Goal: Information Seeking & Learning: Learn about a topic

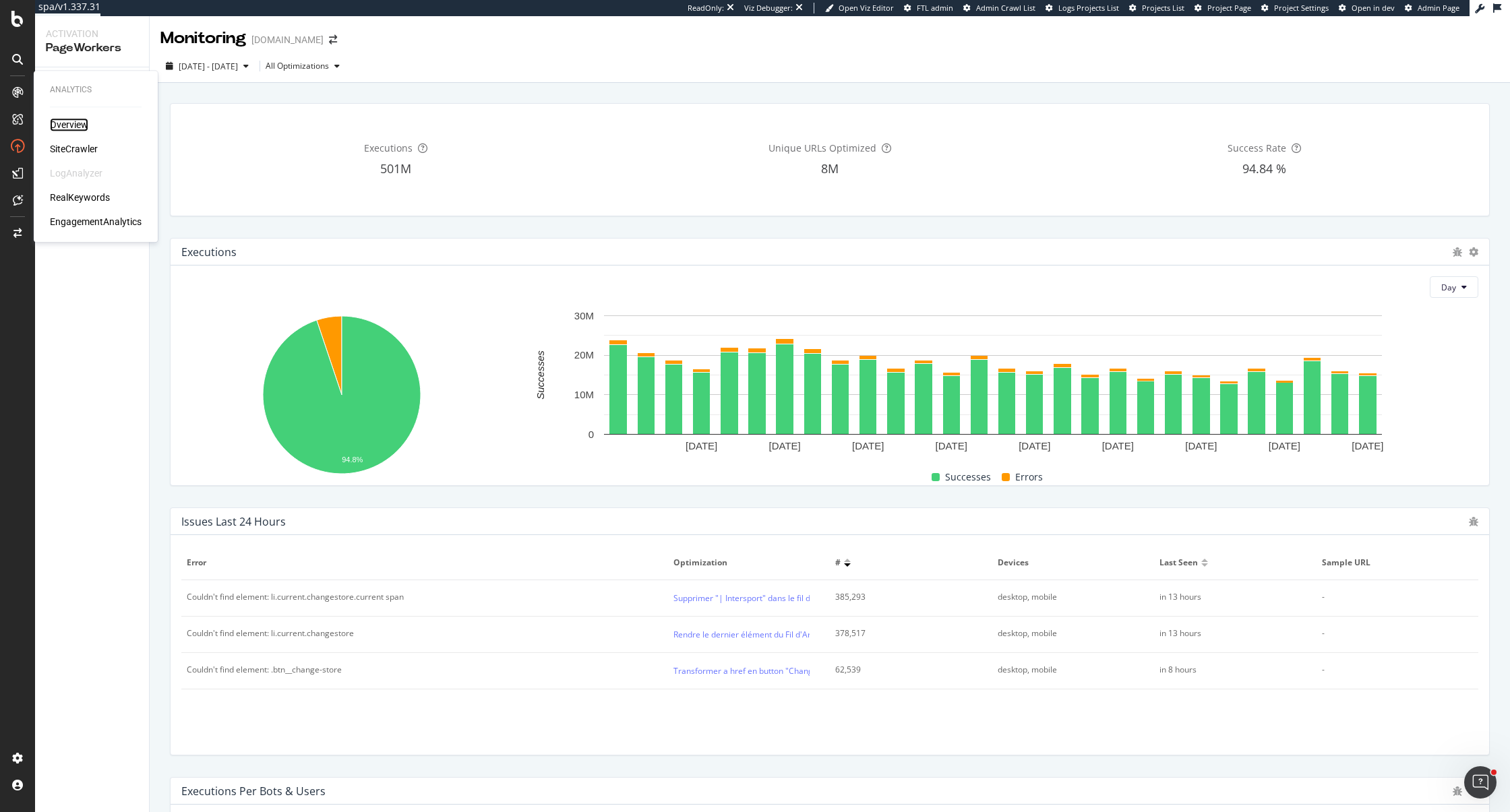
click at [71, 123] on div "Overview" at bounding box center [69, 124] width 38 height 14
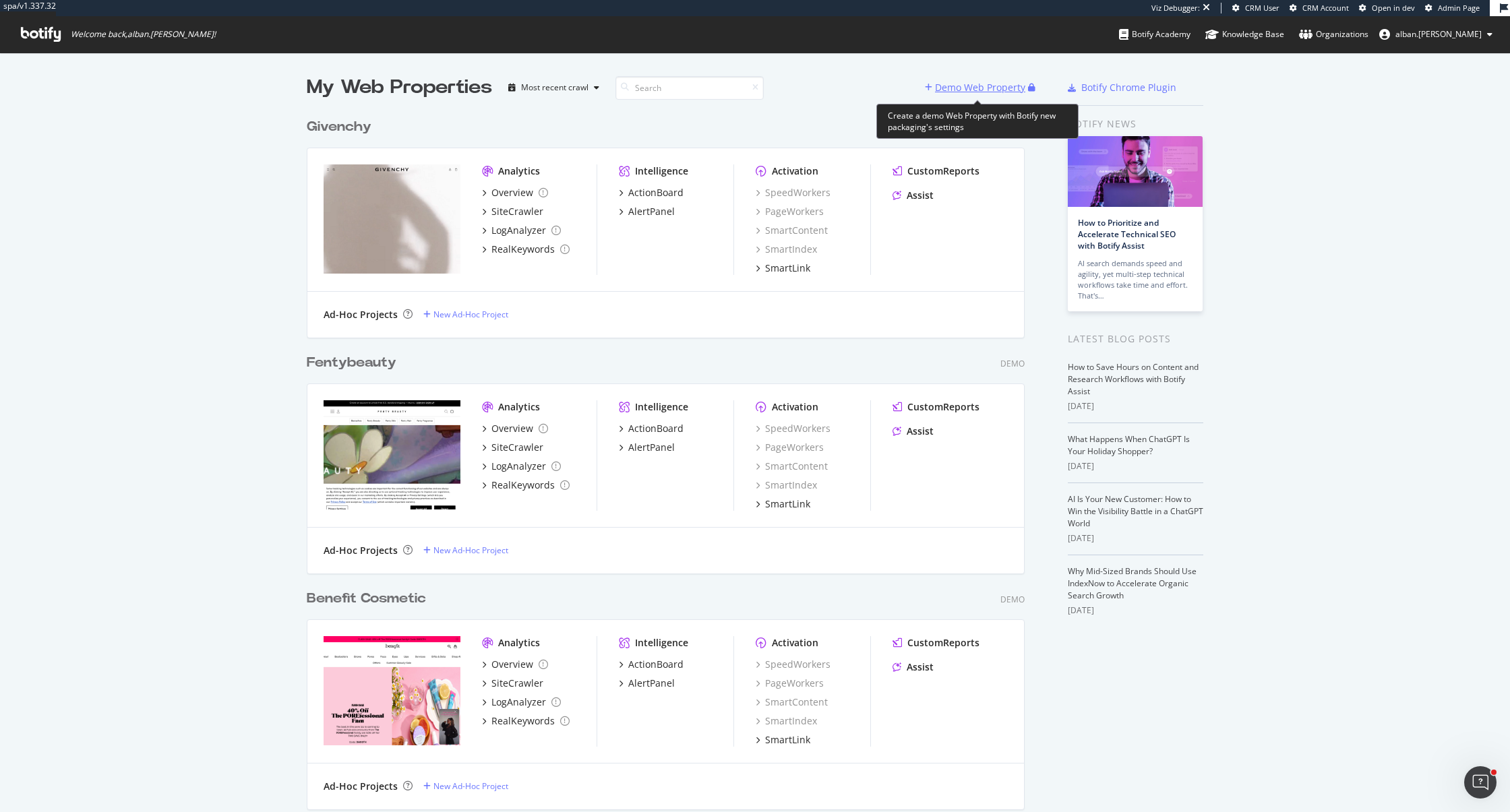
click at [989, 92] on div "Demo Web Property" at bounding box center [979, 87] width 90 height 14
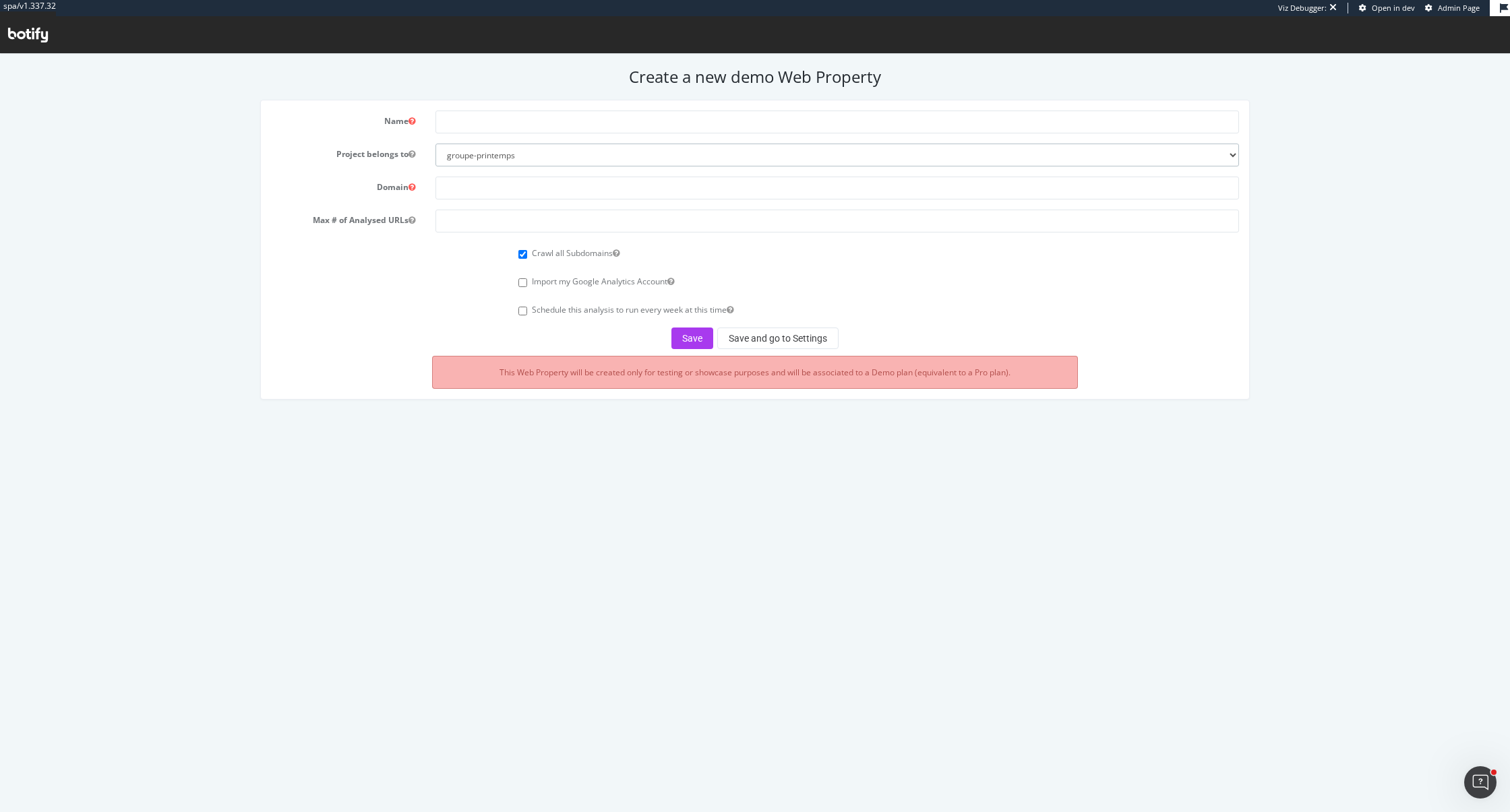
click at [969, 152] on select "groupe-printemps inditex remy-cointreau bnp-paribas-cardif-0124 albanruelle-org…" at bounding box center [837, 155] width 803 height 23
select select "41058"
click at [435, 144] on select "groupe-printemps inditex remy-cointreau bnp-paribas-cardif-0124 albanruelle-org…" at bounding box center [837, 155] width 803 height 23
click at [480, 117] on input "text" at bounding box center [837, 122] width 803 height 23
type input "Oceancall"
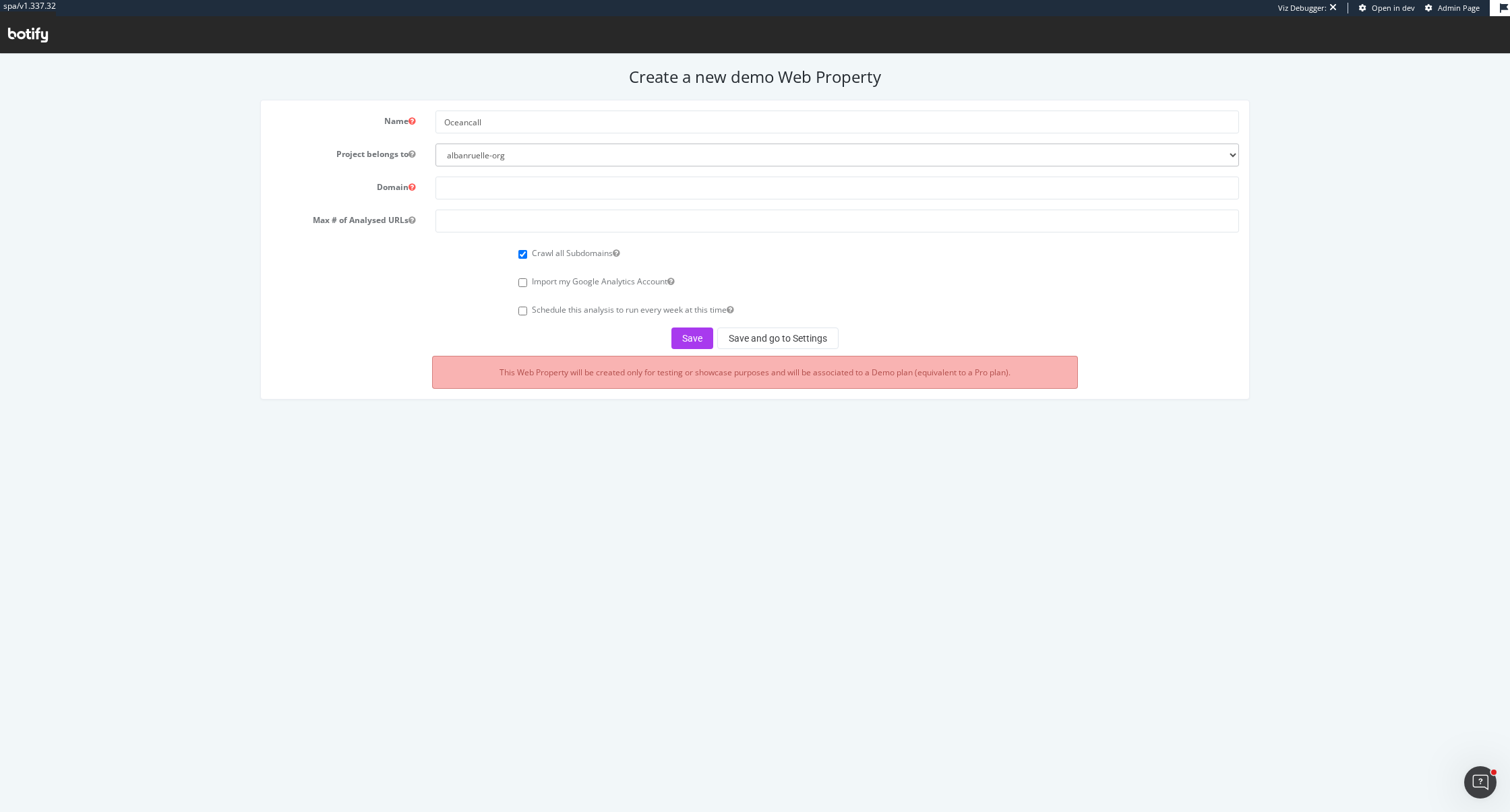
click at [524, 170] on form "Name Oceancall Project belongs to groupe-printemps inditex remy-cointreau bnp-p…" at bounding box center [754, 230] width 968 height 239
click at [520, 183] on input "text" at bounding box center [837, 188] width 803 height 23
paste input "[URL][DOMAIN_NAME]"
type input "[URL][DOMAIN_NAME]"
click at [529, 217] on input "number" at bounding box center [837, 221] width 803 height 23
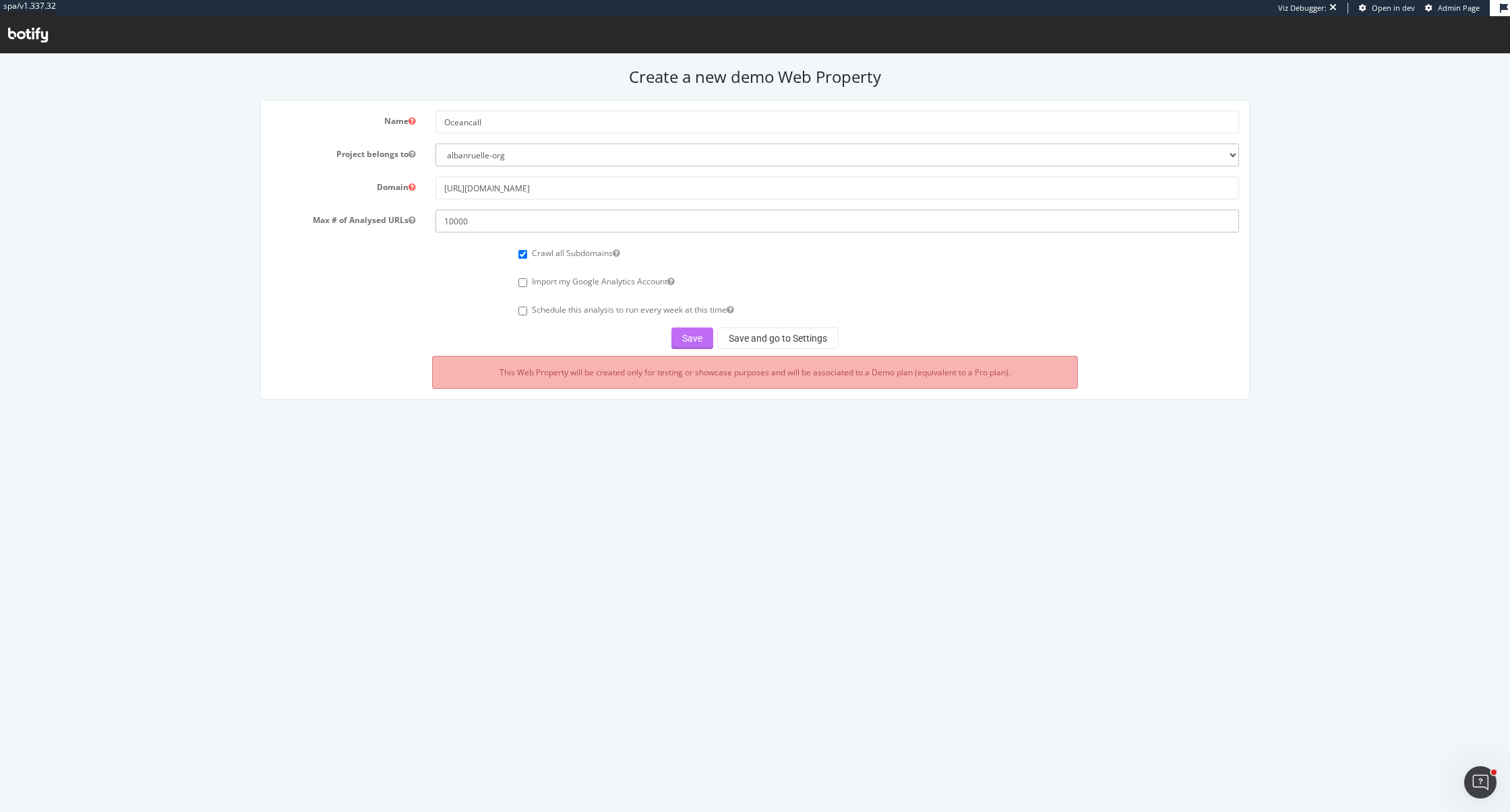
type input "10000"
click at [694, 338] on button "Save" at bounding box center [692, 339] width 42 height 22
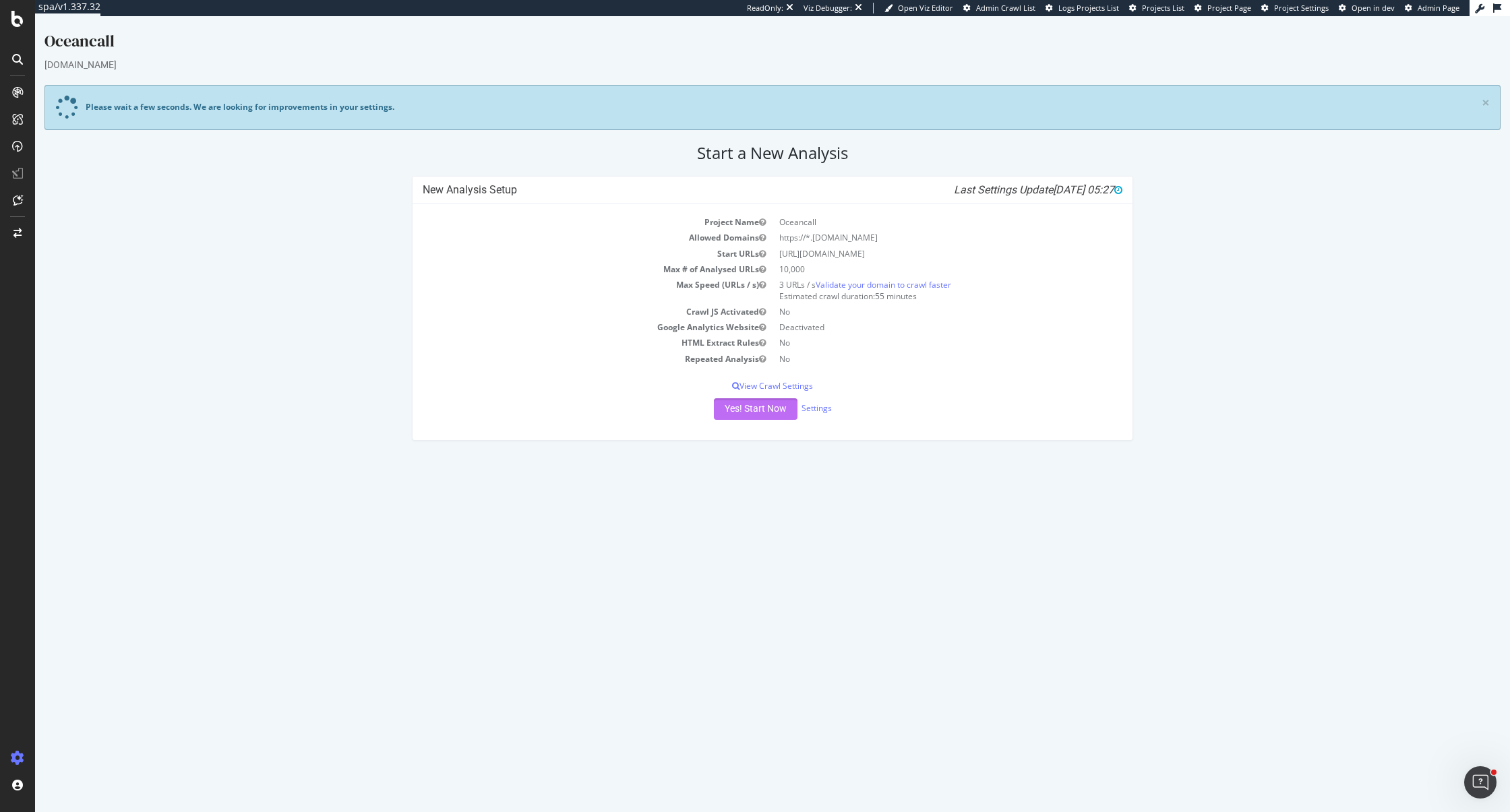
click at [759, 409] on button "Yes! Start Now" at bounding box center [756, 409] width 84 height 22
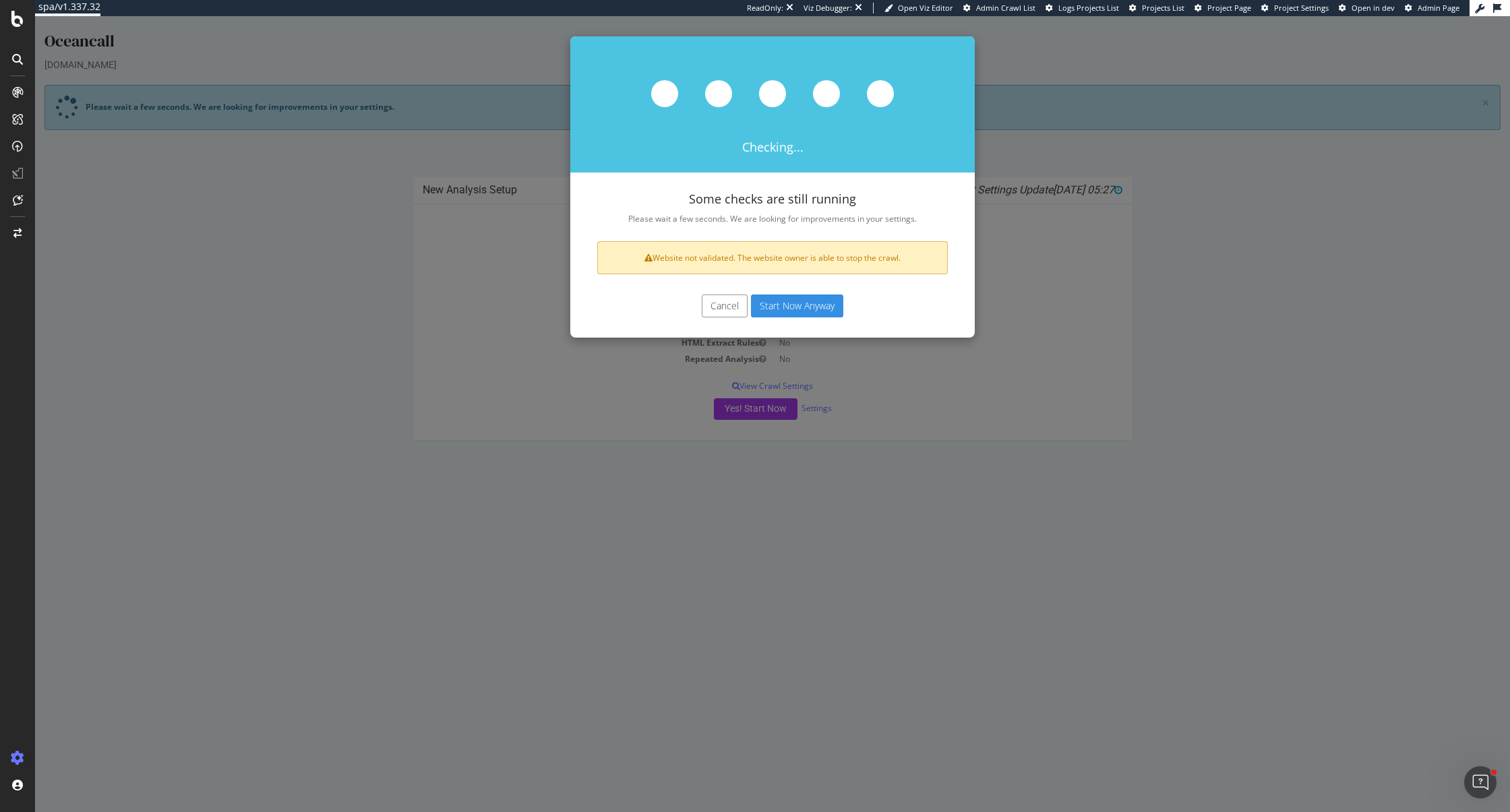
click at [782, 300] on button "Start Now Anyway" at bounding box center [797, 306] width 92 height 23
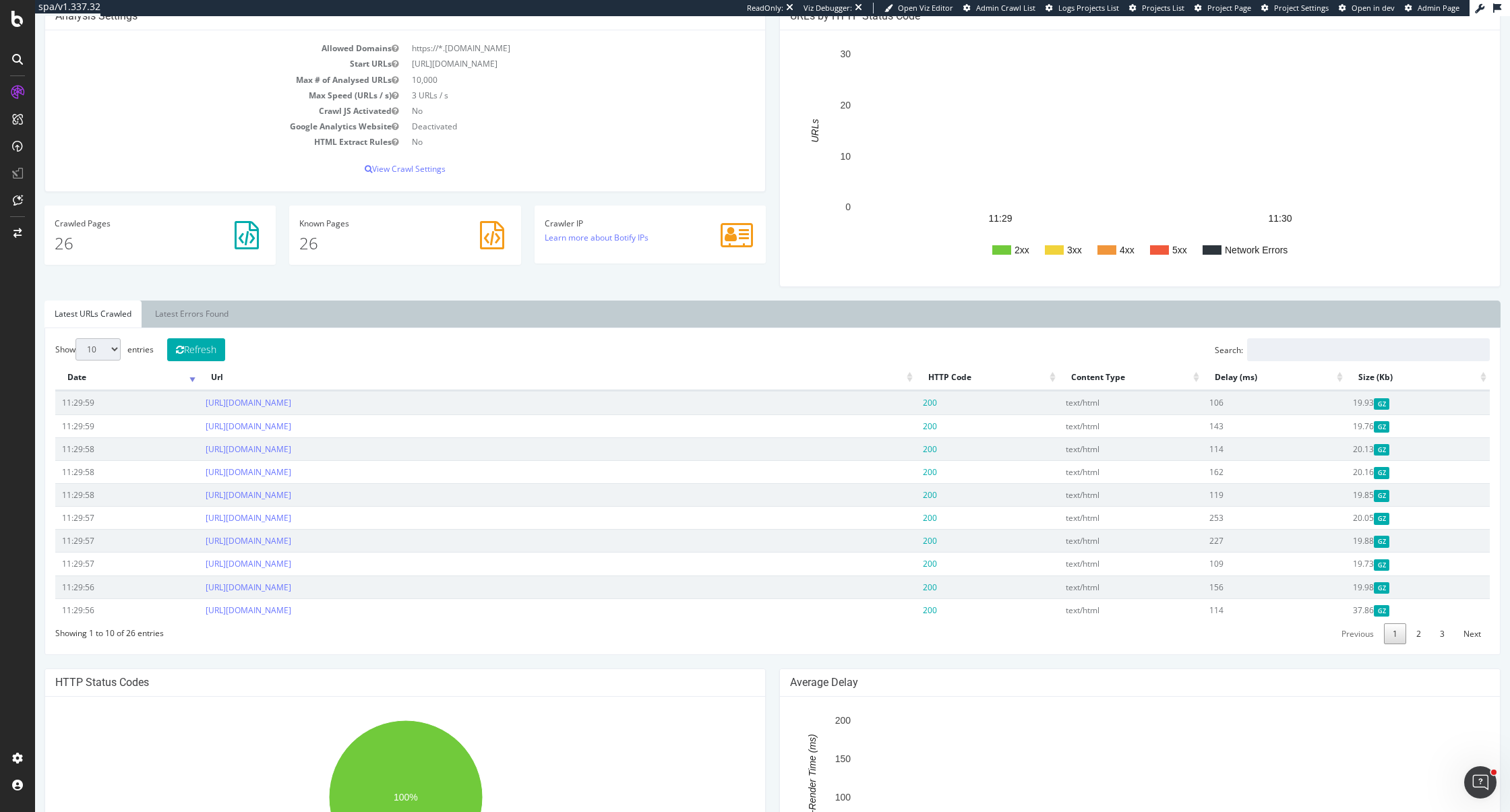
scroll to position [429, 0]
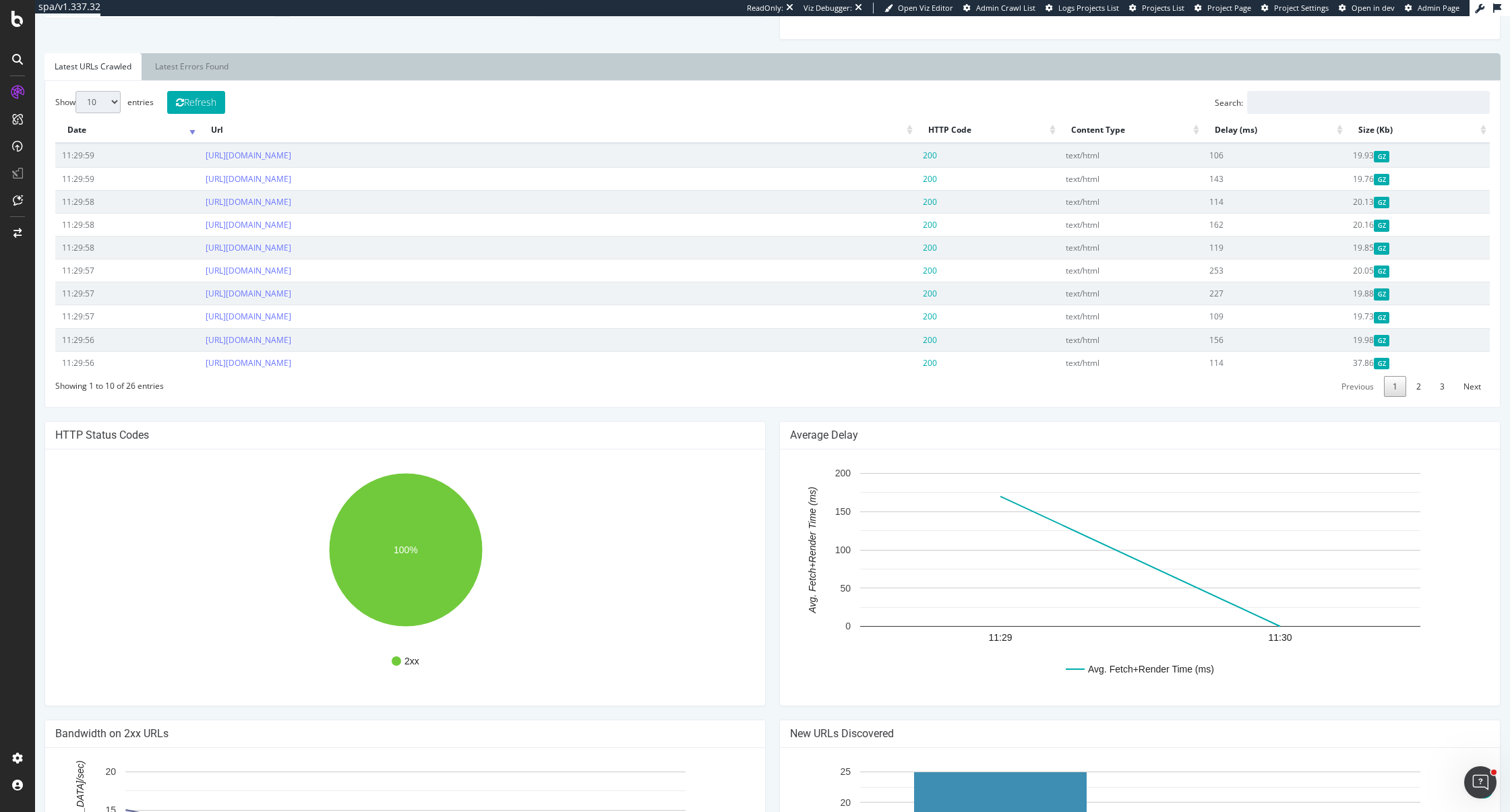
click at [557, 100] on div "Show 10 25 50 100 entries Refresh Search: Date Url HTTP Code Content Type Delay…" at bounding box center [772, 244] width 1434 height 306
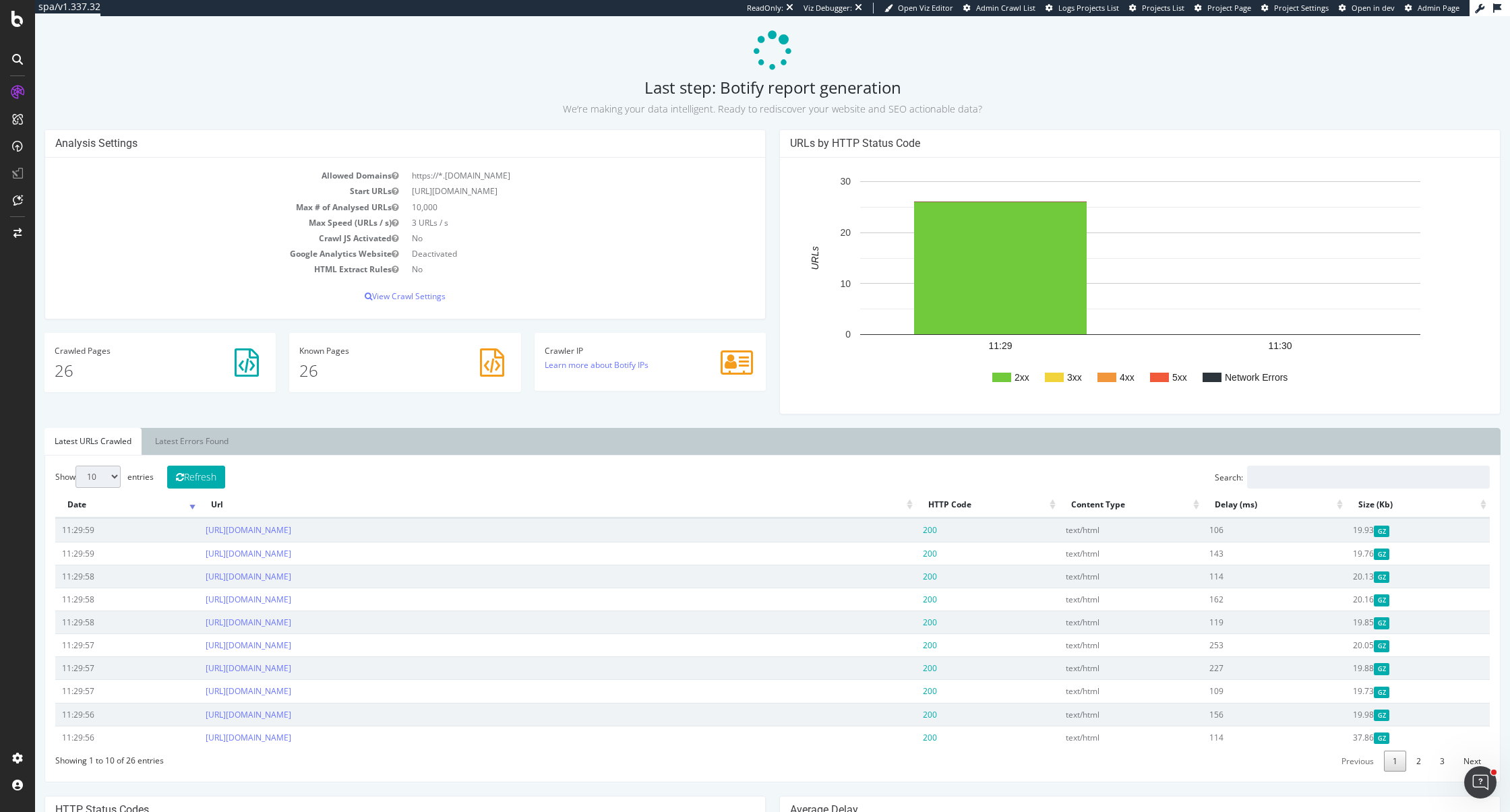
scroll to position [46, 0]
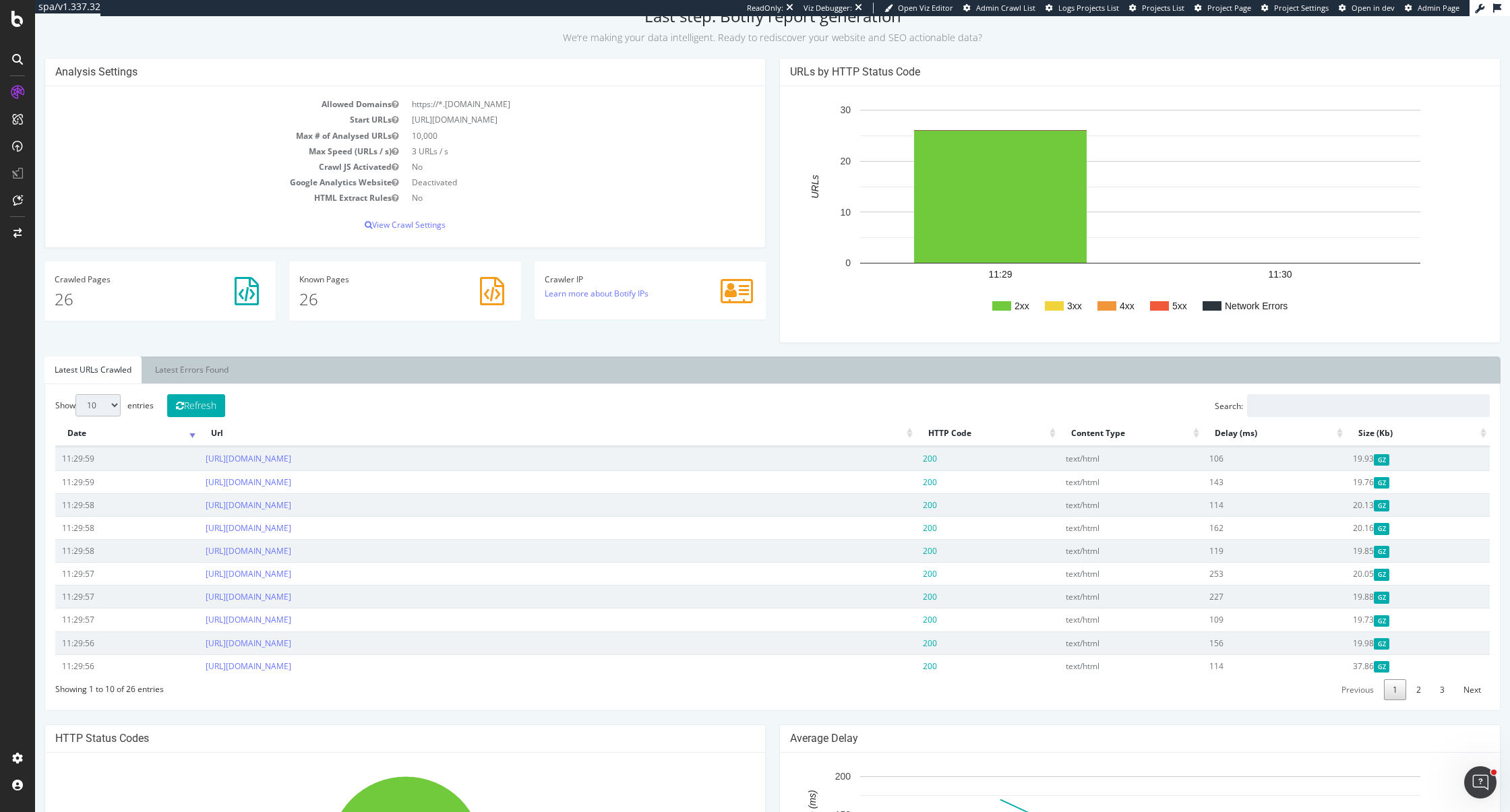
scroll to position [141, 0]
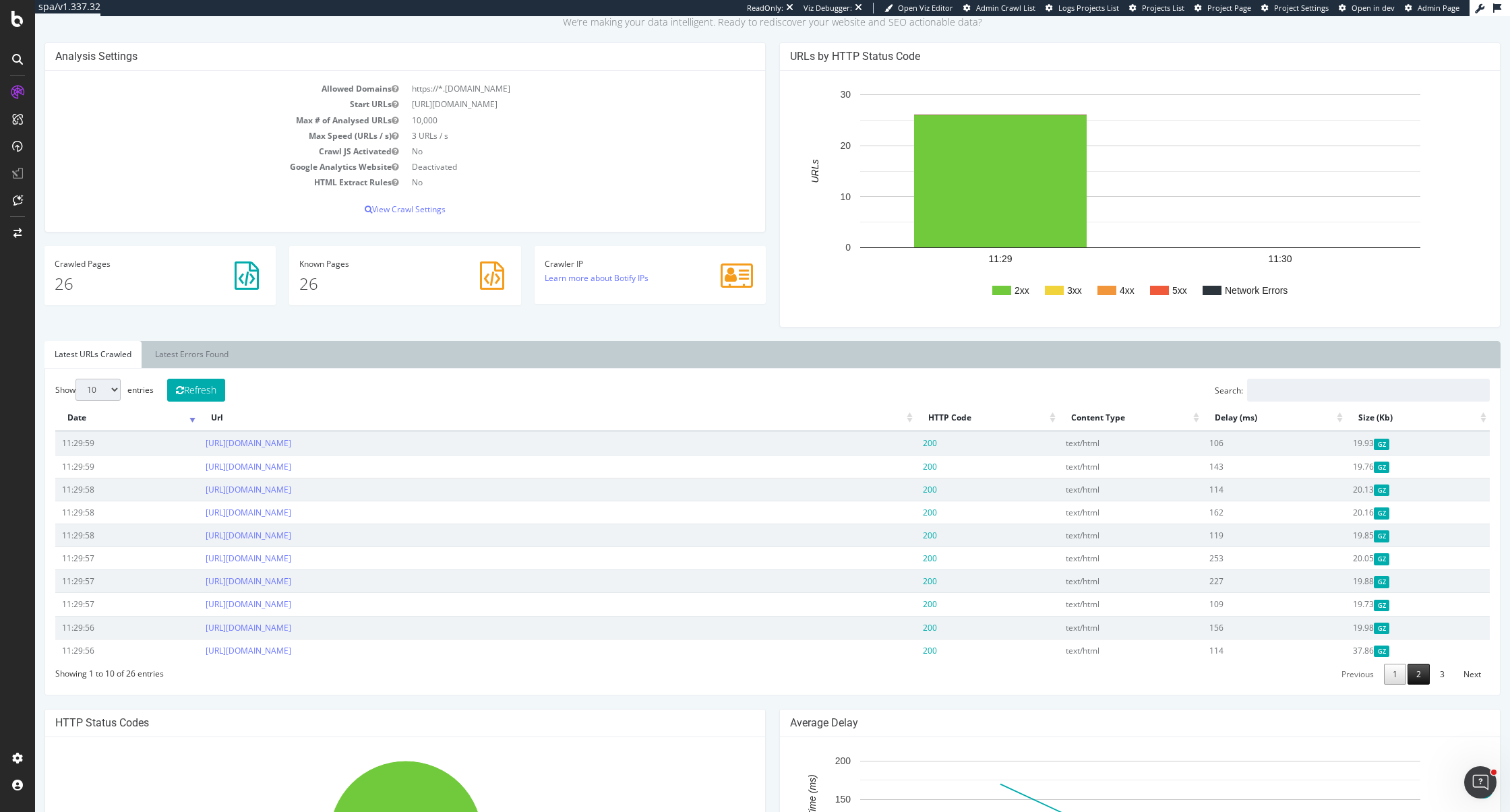
click at [1423, 671] on link "2" at bounding box center [1418, 674] width 22 height 21
click at [1446, 671] on link "3" at bounding box center [1442, 674] width 22 height 21
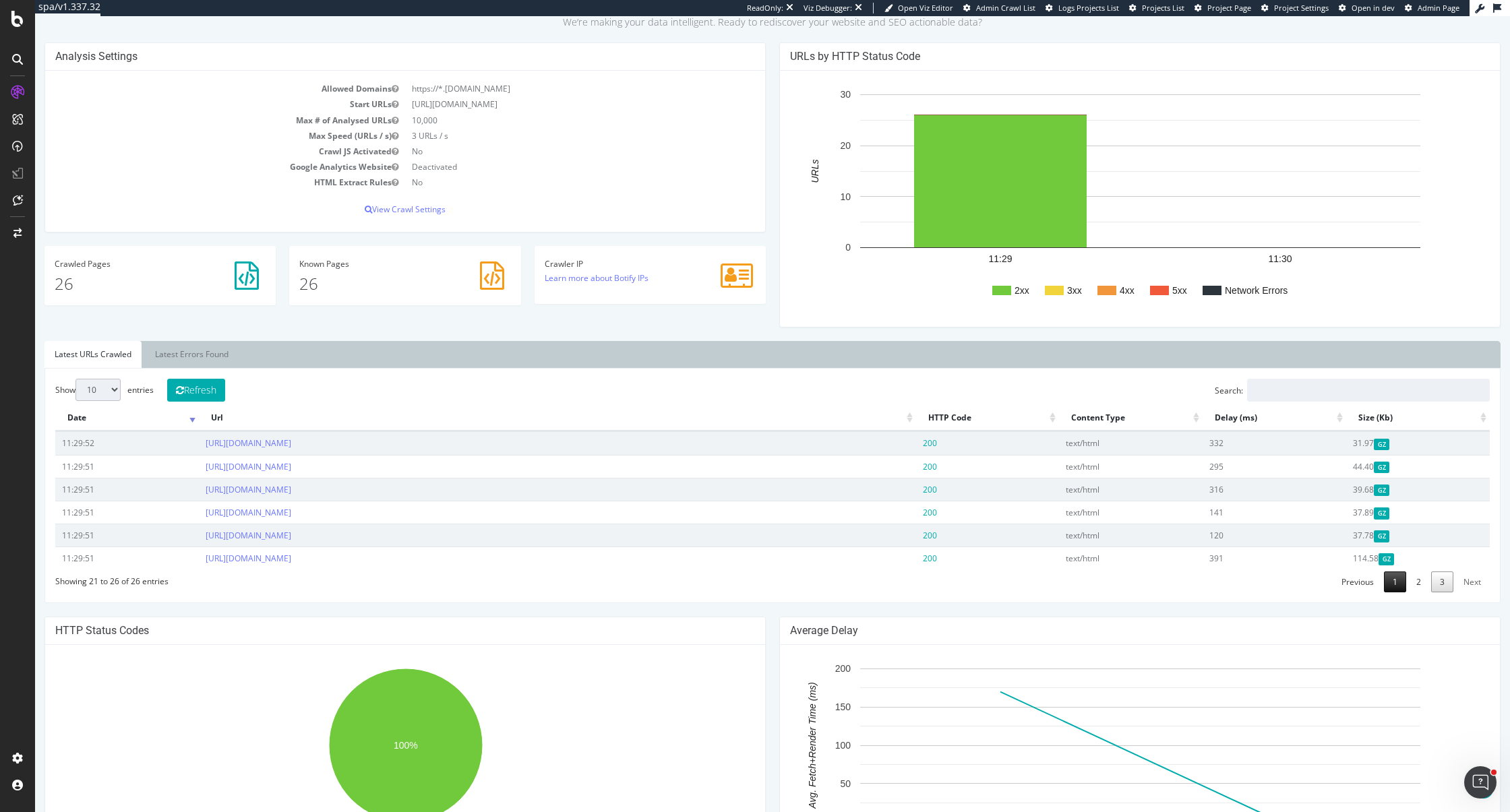
click at [1395, 583] on link "1" at bounding box center [1395, 582] width 22 height 21
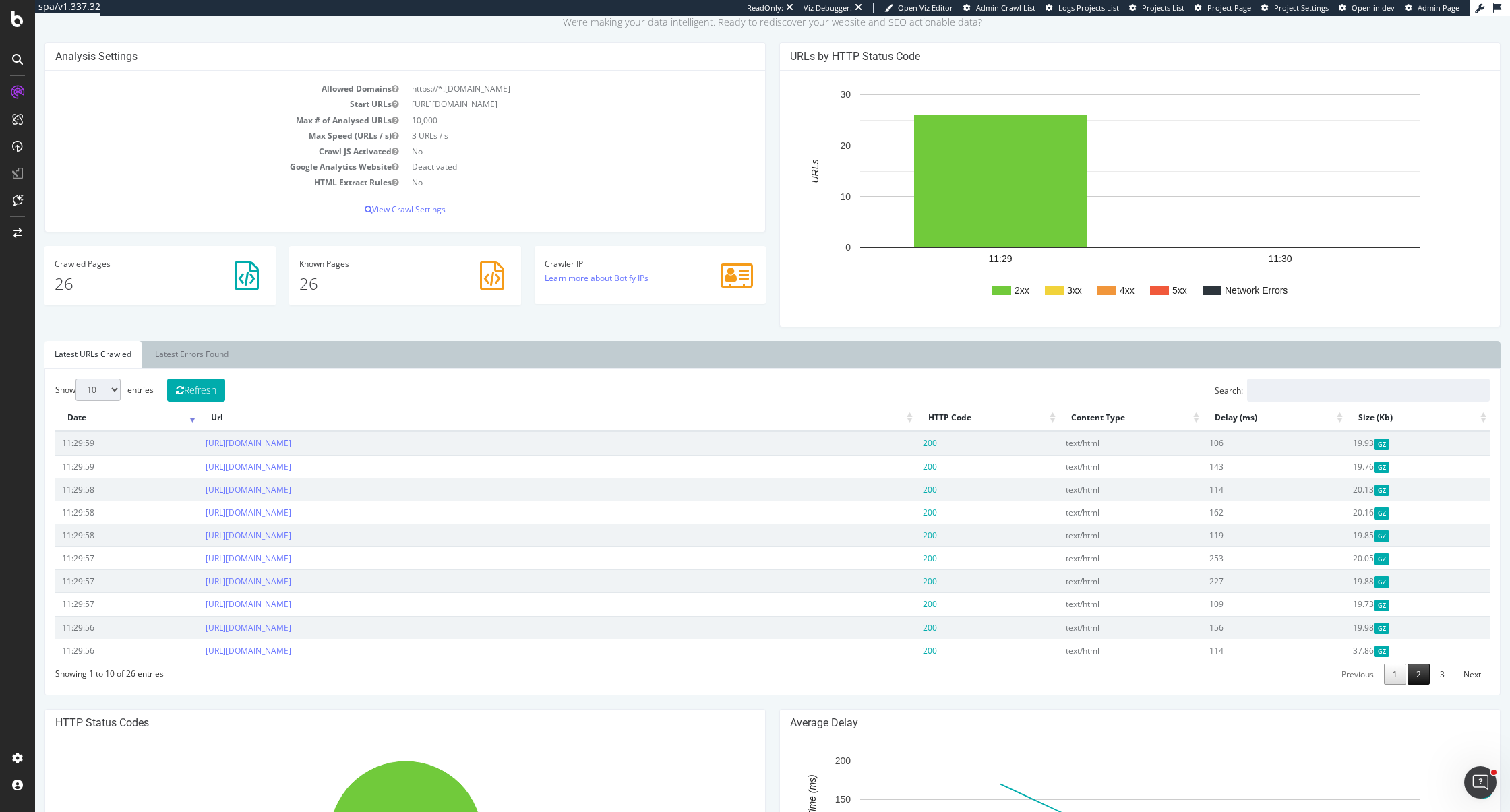
click at [1423, 675] on link "2" at bounding box center [1418, 674] width 22 height 21
click at [1434, 668] on link "3" at bounding box center [1442, 674] width 22 height 21
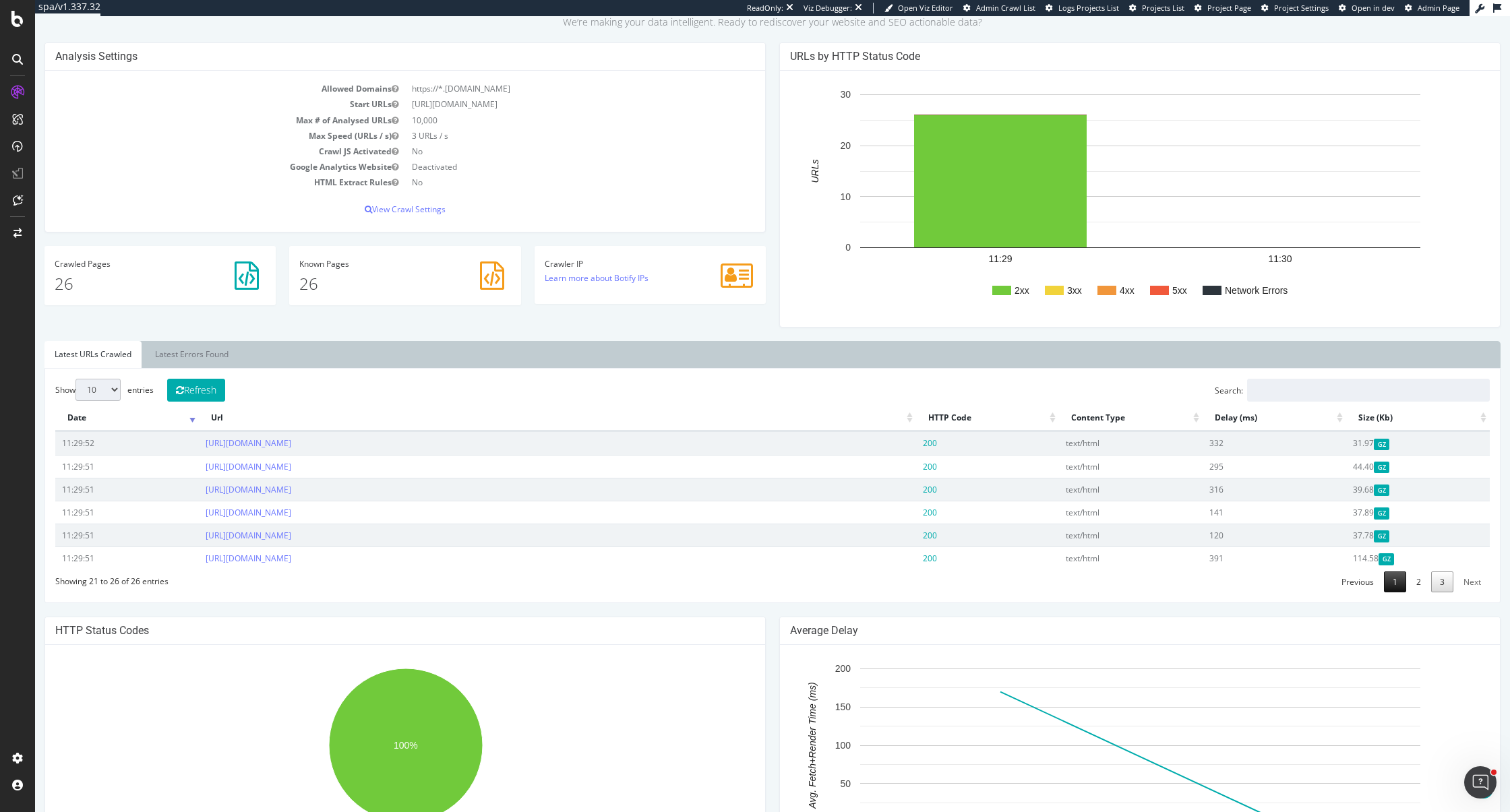
click at [1392, 580] on link "1" at bounding box center [1395, 582] width 22 height 21
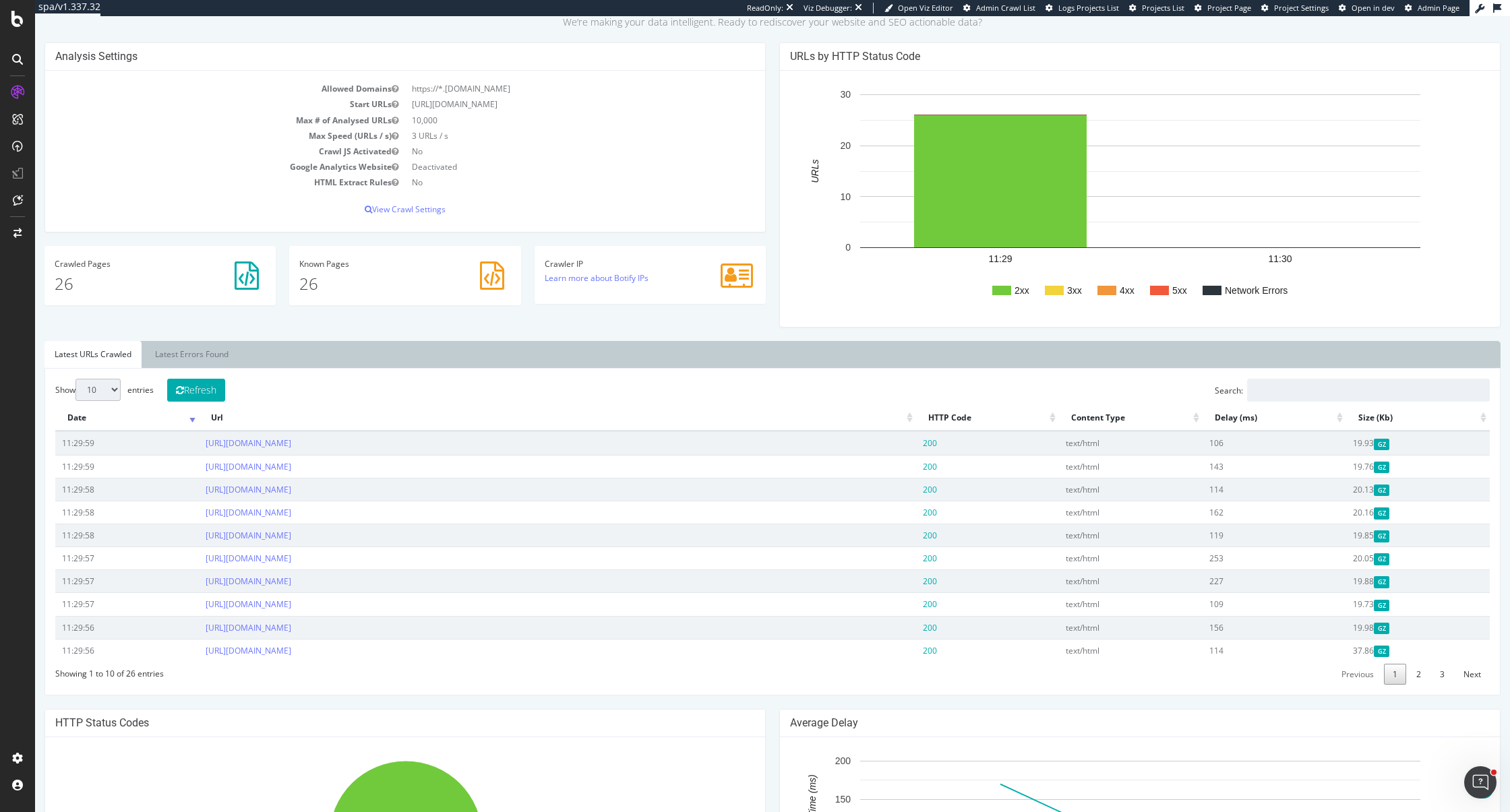
scroll to position [0, 0]
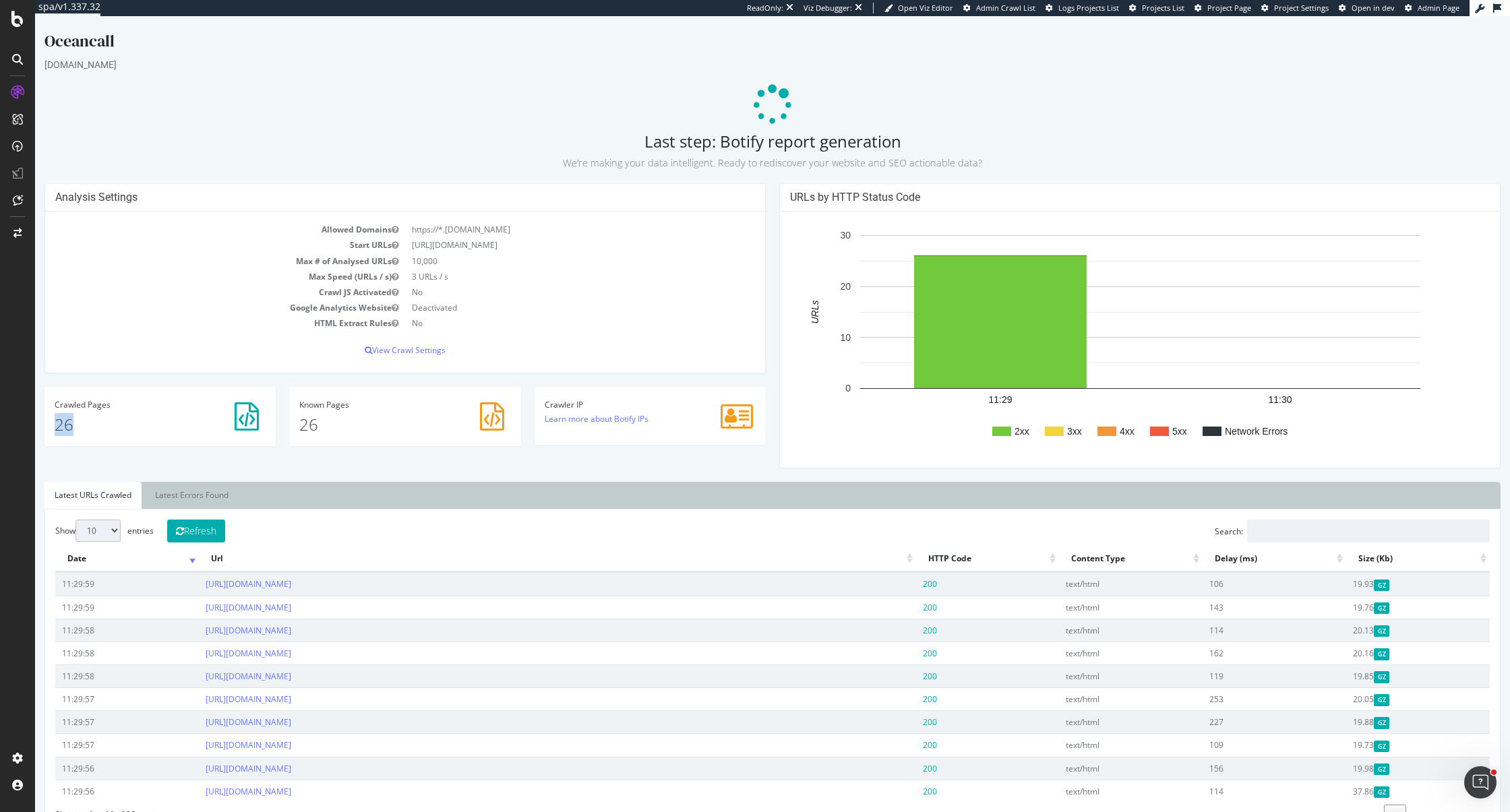
drag, startPoint x: 56, startPoint y: 421, endPoint x: 92, endPoint y: 421, distance: 36.0
click at [92, 421] on p "26" at bounding box center [160, 424] width 211 height 23
drag, startPoint x: 291, startPoint y: 423, endPoint x: 399, endPoint y: 424, distance: 108.0
click at [399, 424] on div "Known Pages 26" at bounding box center [405, 416] width 231 height 58
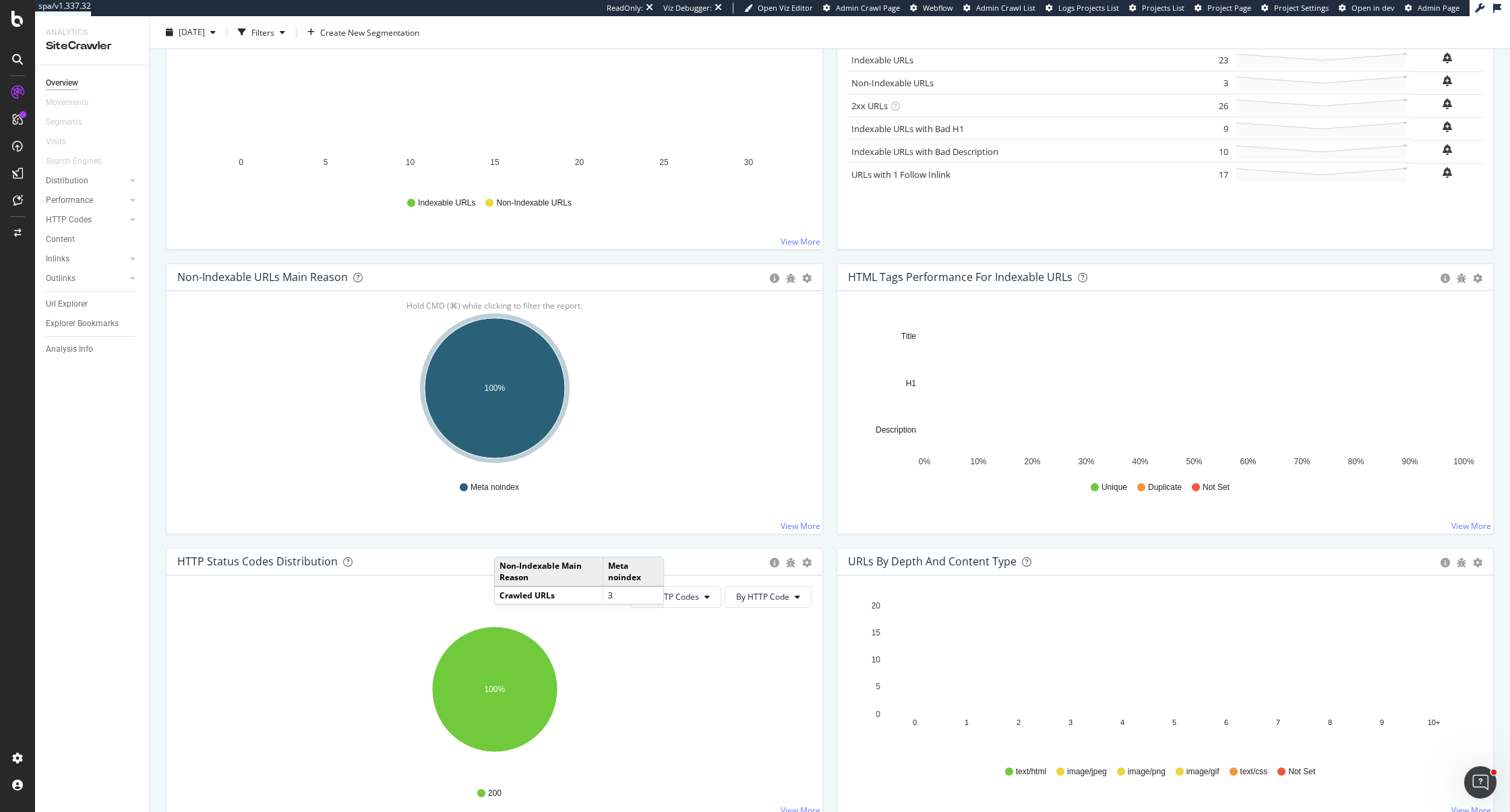
scroll to position [441, 0]
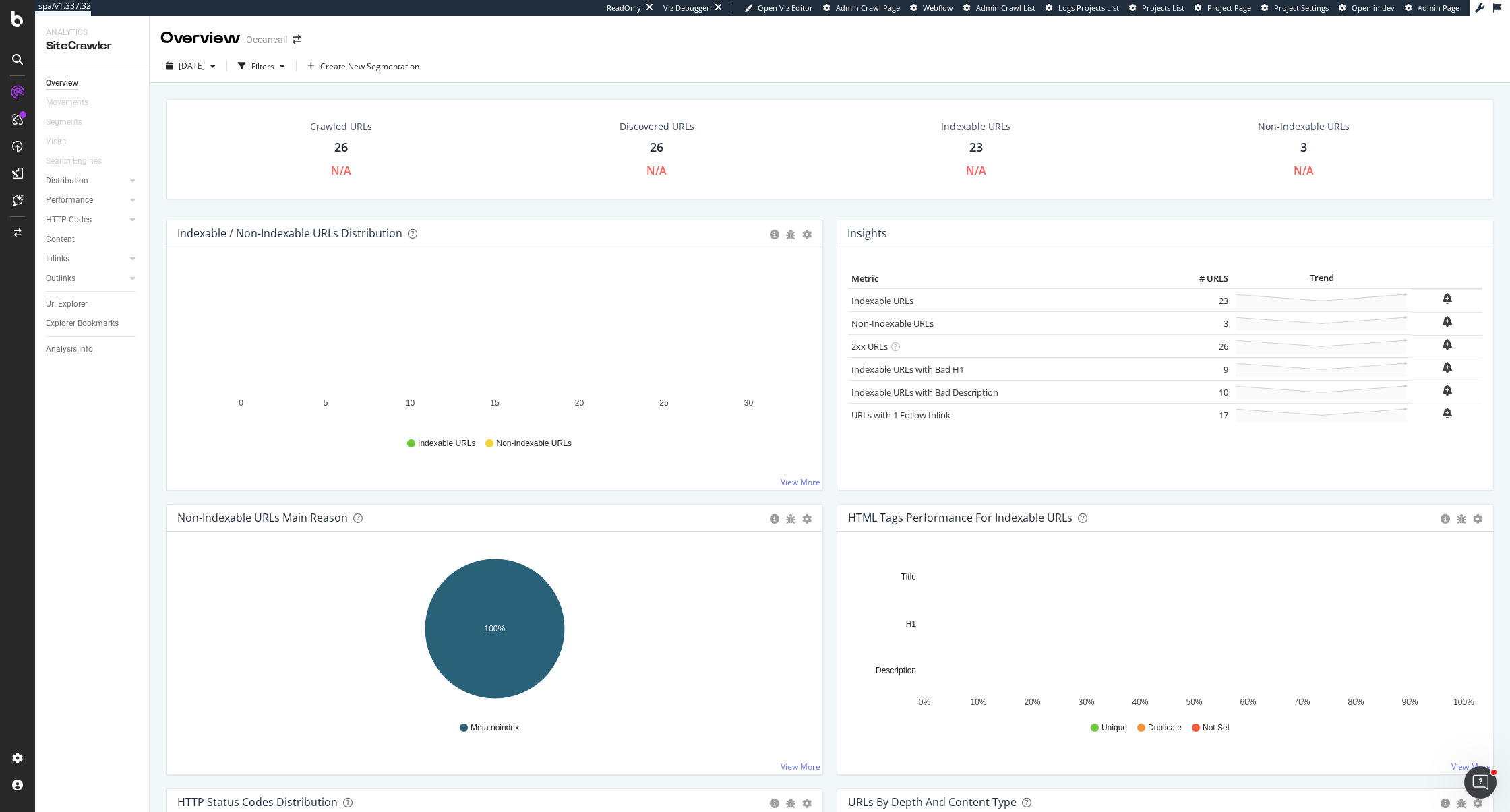
scroll to position [35, 0]
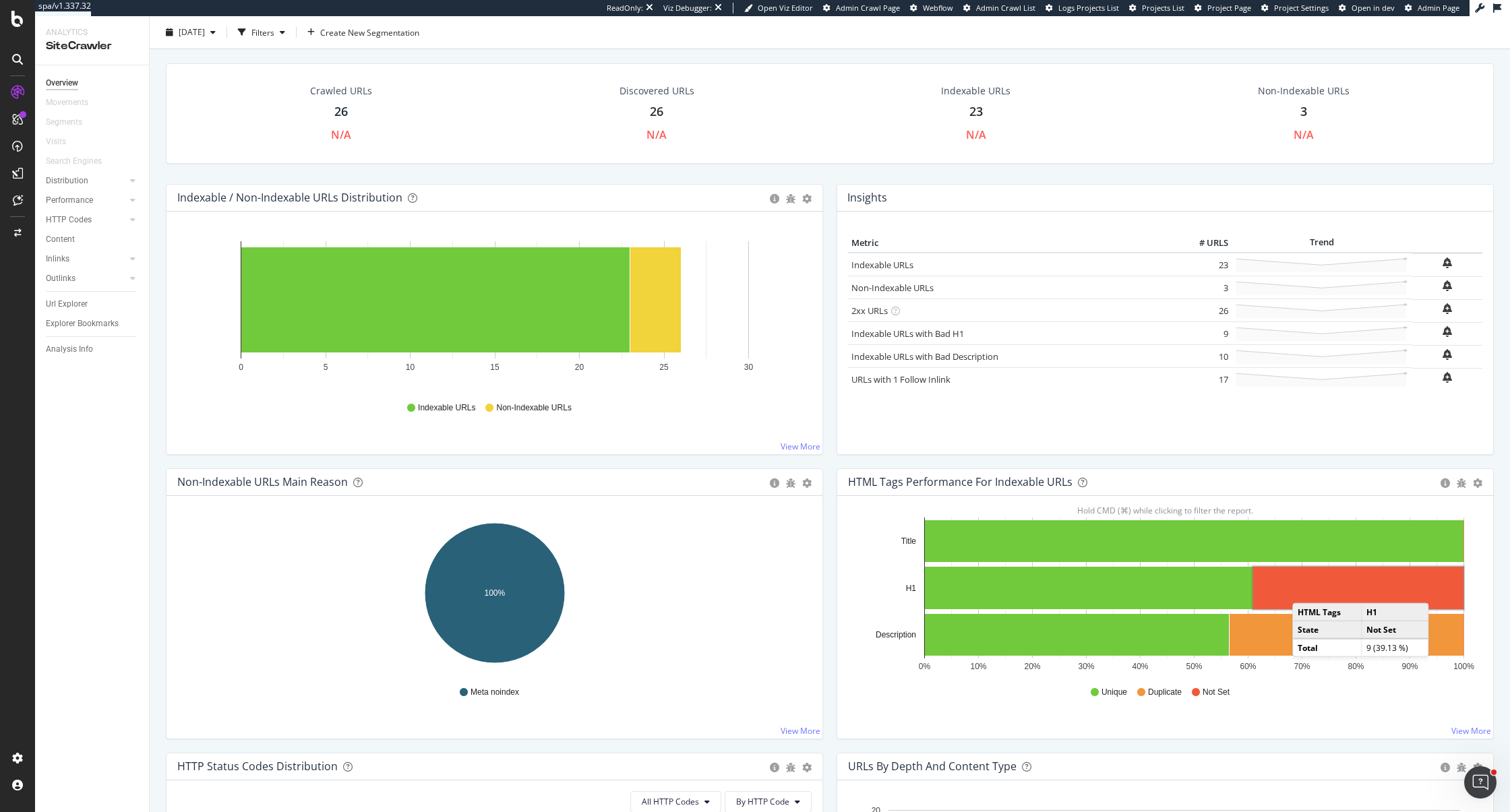
click at [1306, 588] on rect "A chart." at bounding box center [1358, 588] width 210 height 43
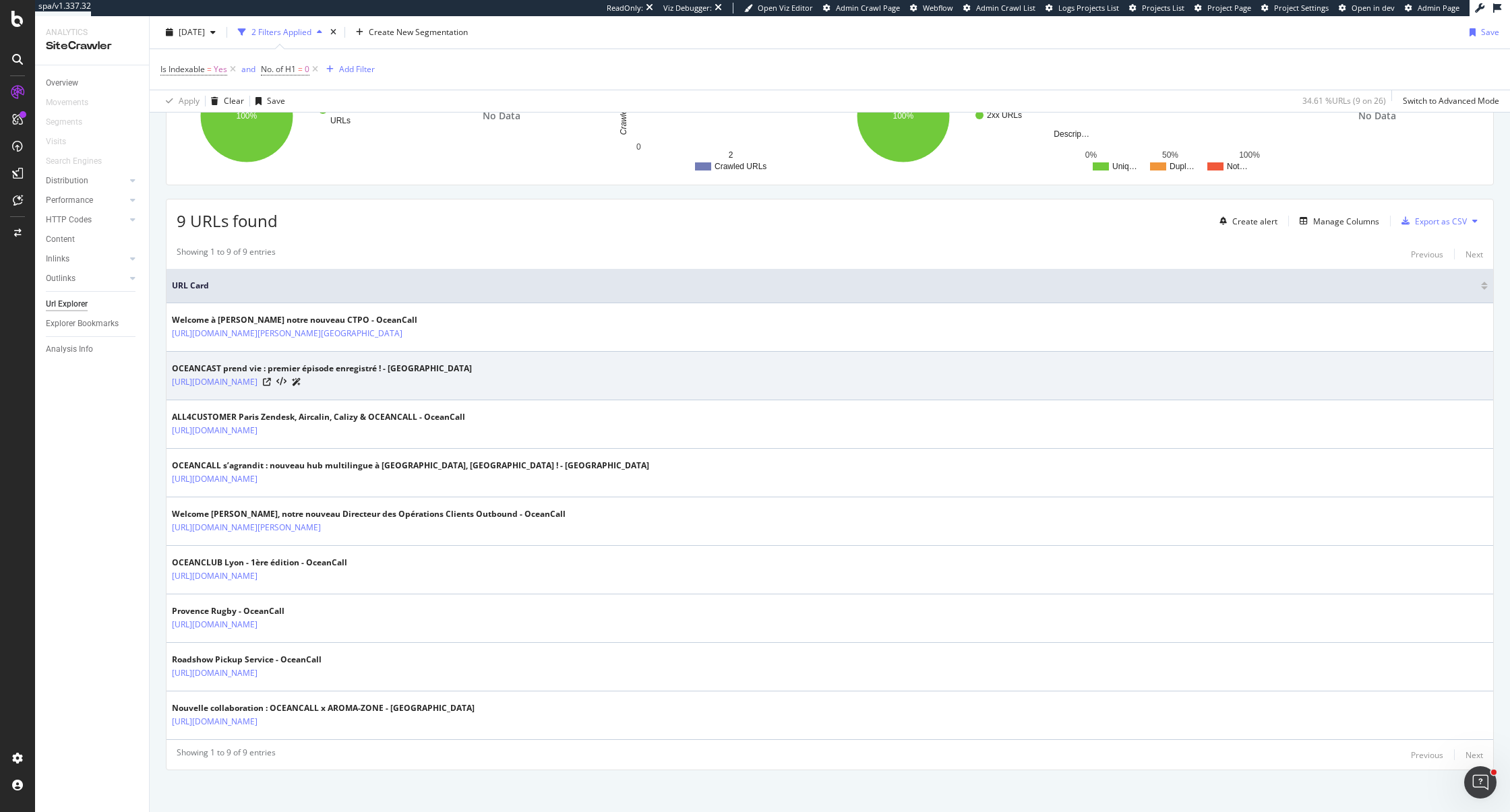
scroll to position [156, 0]
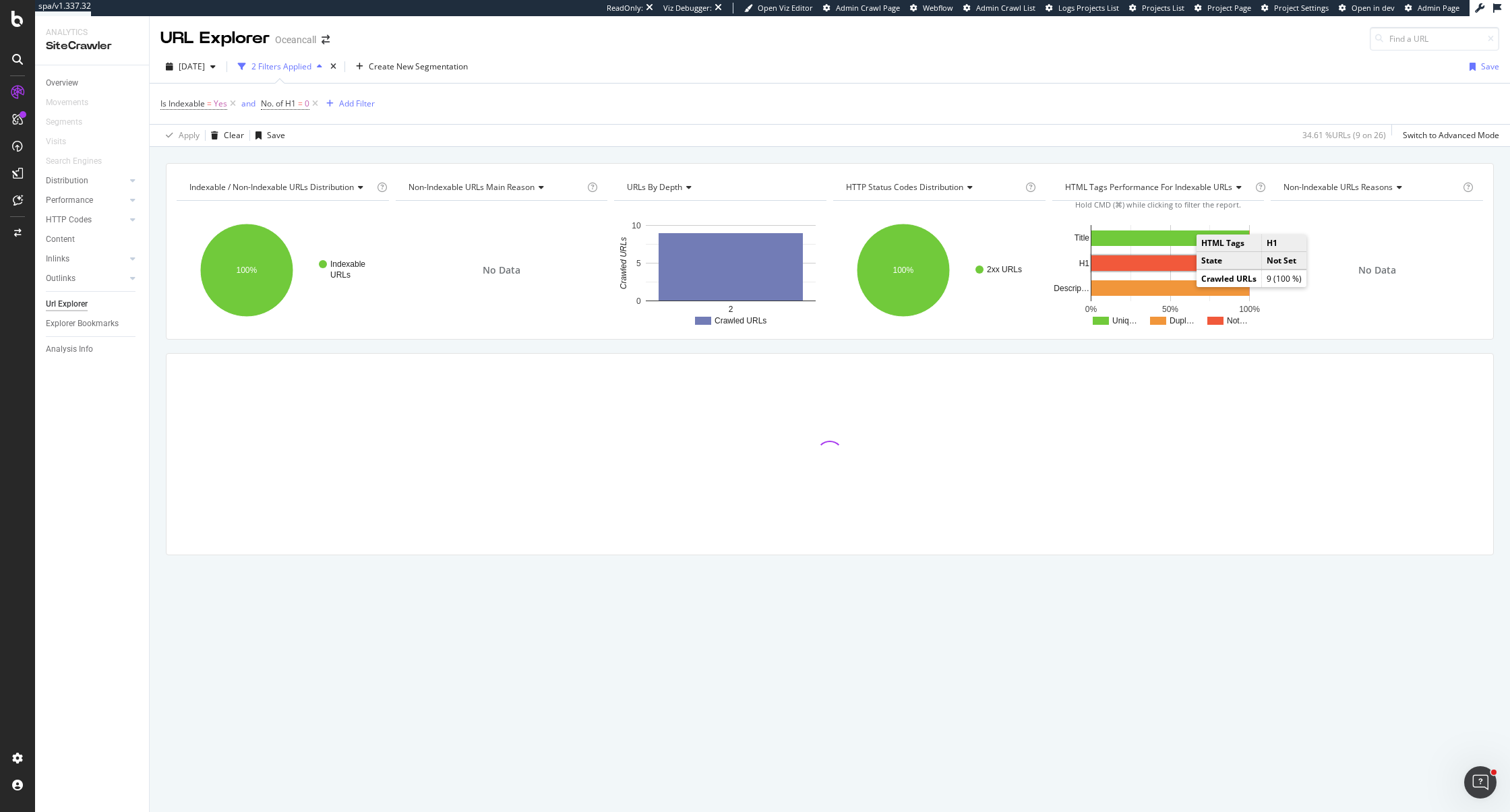
click at [1172, 266] on rect "A chart." at bounding box center [1170, 263] width 158 height 15
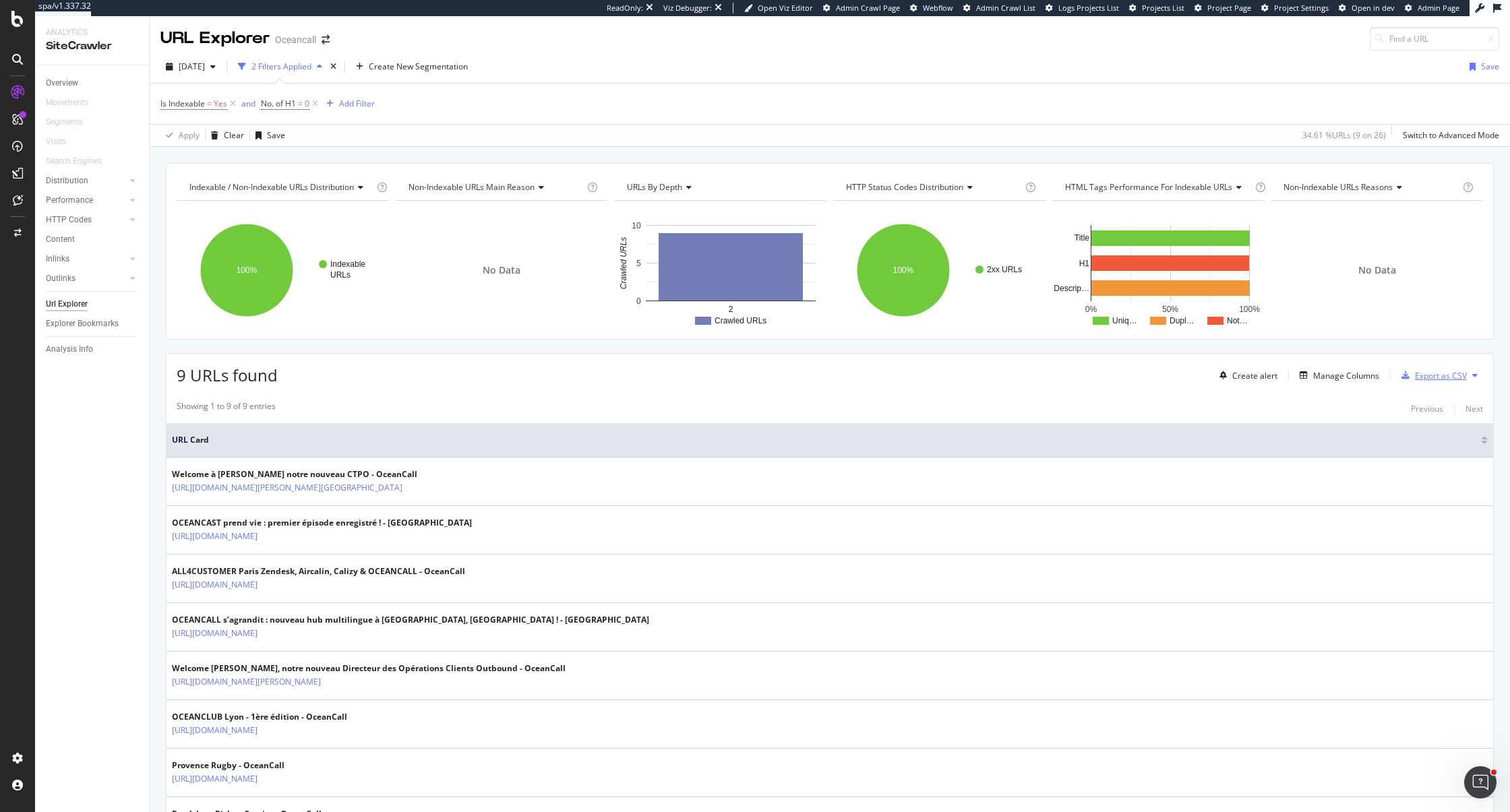
click at [1434, 380] on div "Export as CSV" at bounding box center [1431, 375] width 71 height 20
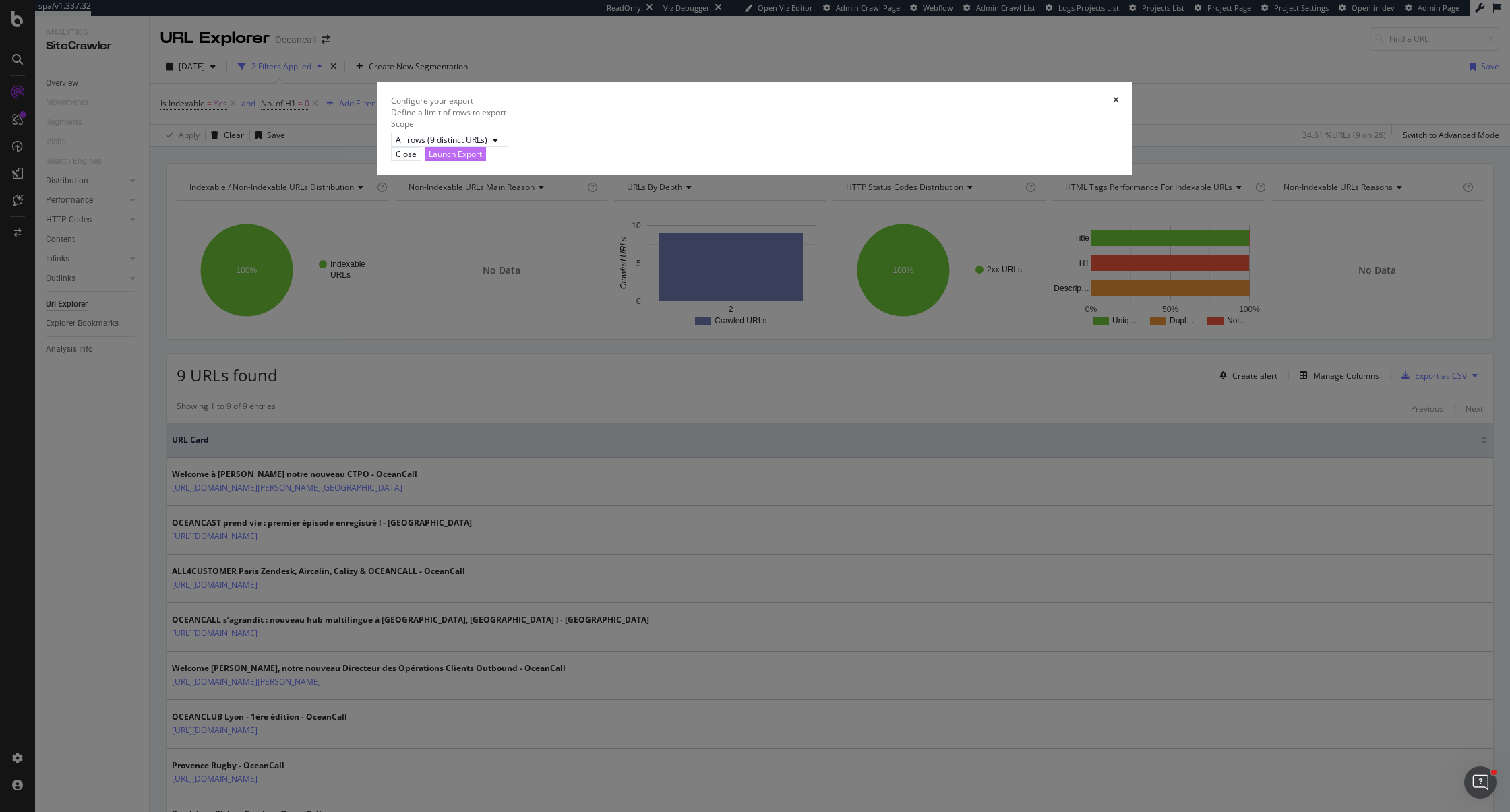
click at [482, 160] on div "Launch Export" at bounding box center [455, 154] width 53 height 13
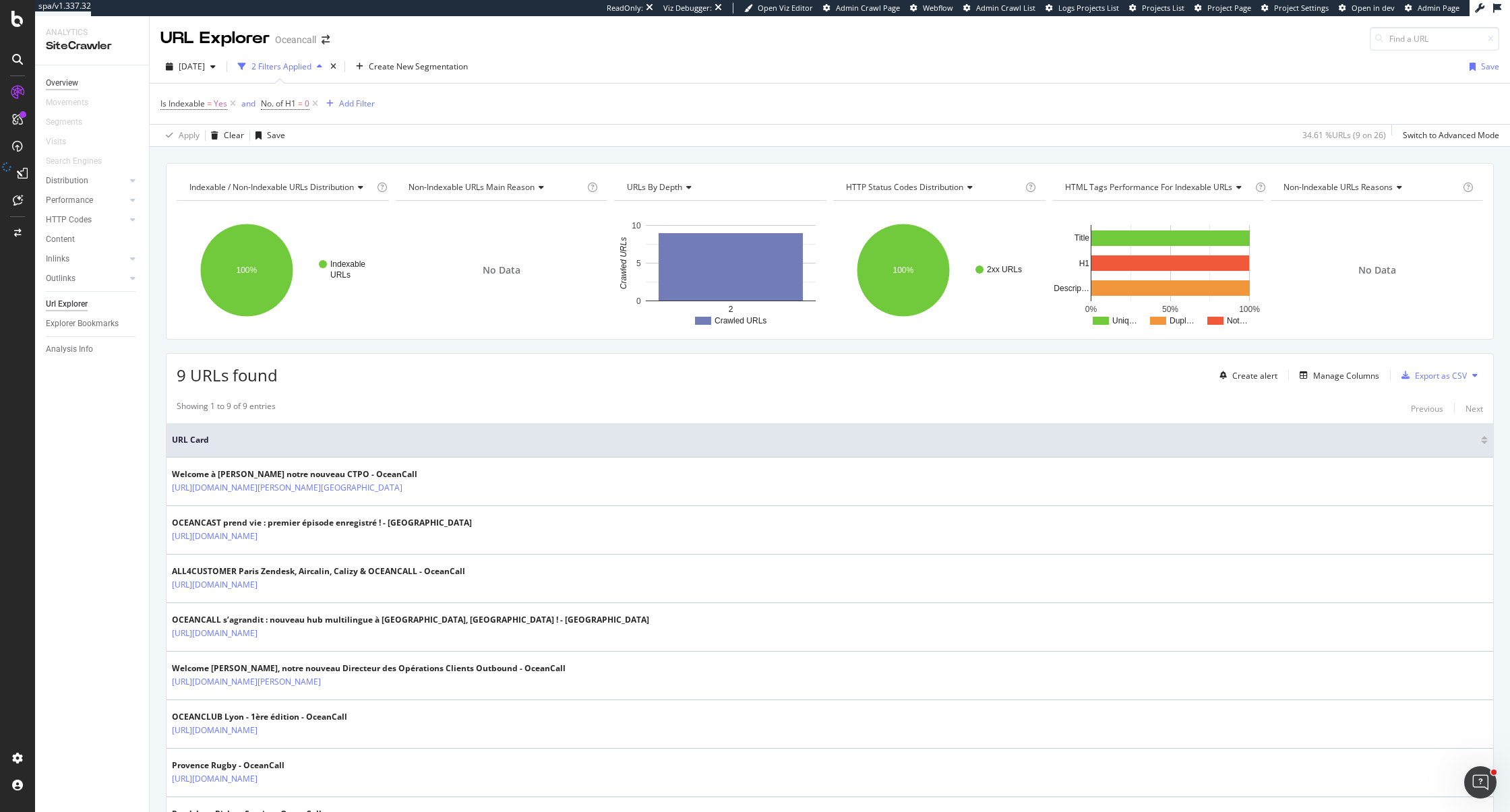
click at [77, 88] on div "Overview" at bounding box center [62, 84] width 32 height 14
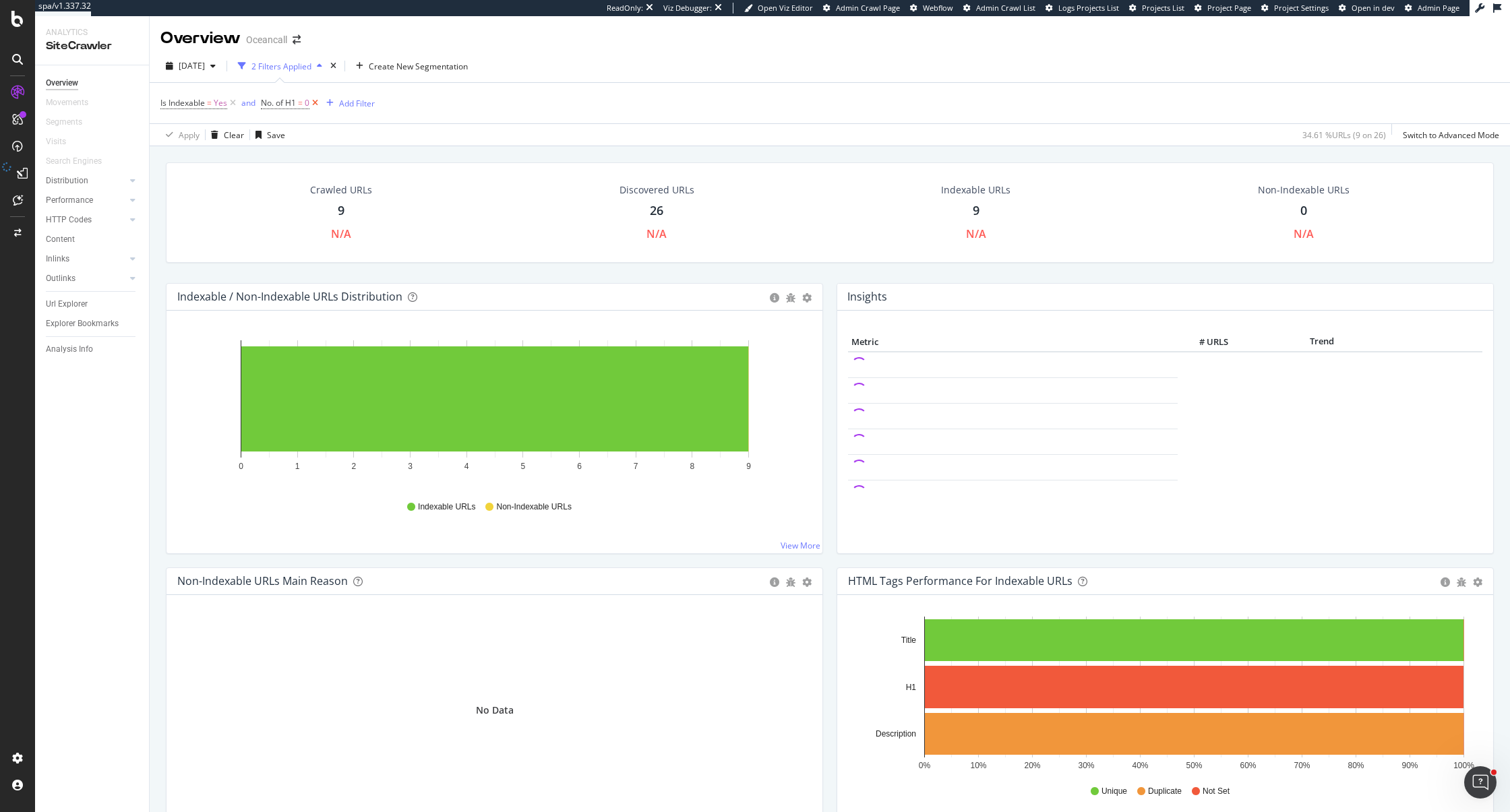
click at [317, 102] on icon at bounding box center [315, 103] width 12 height 14
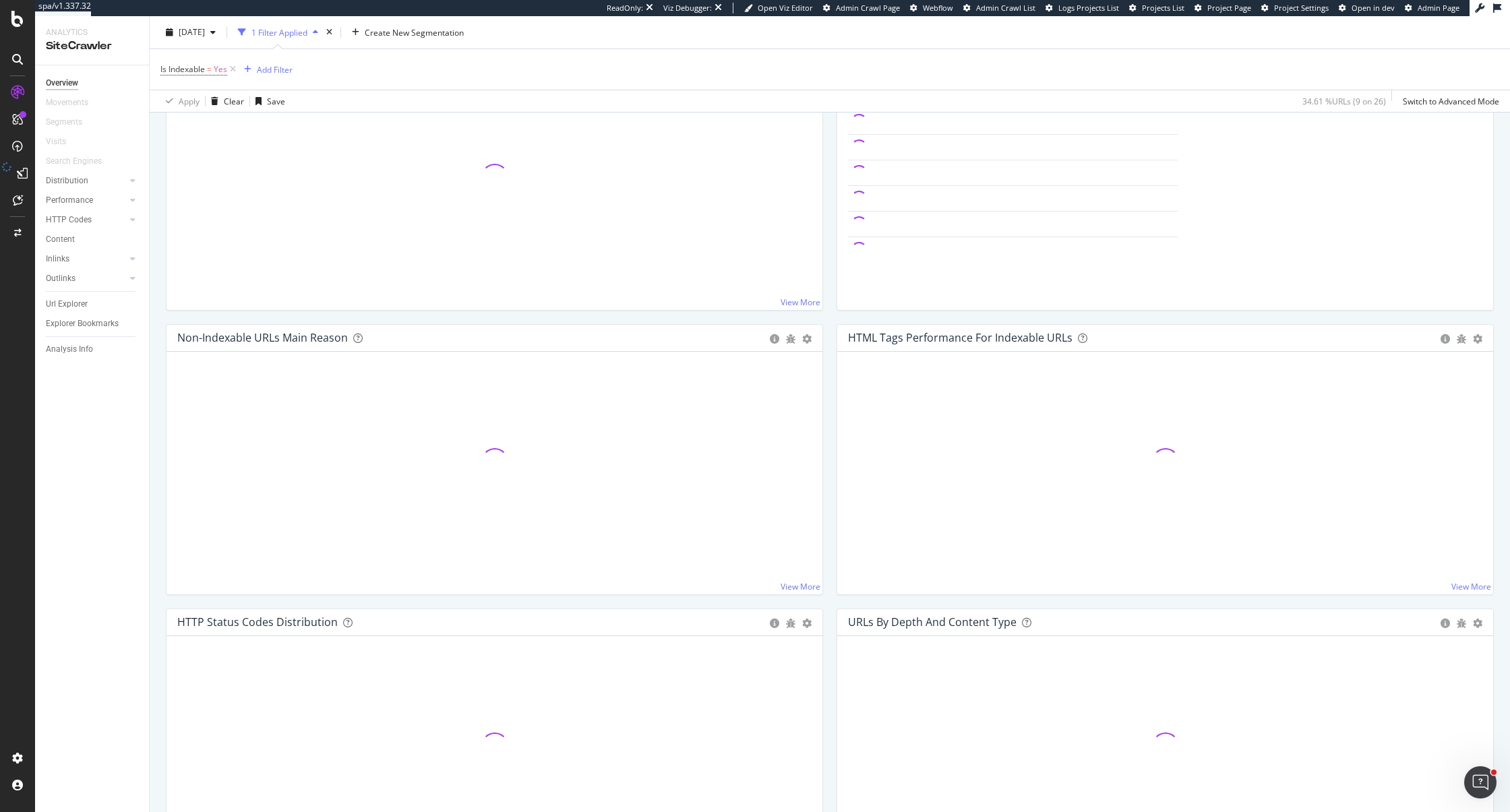
scroll to position [292, 0]
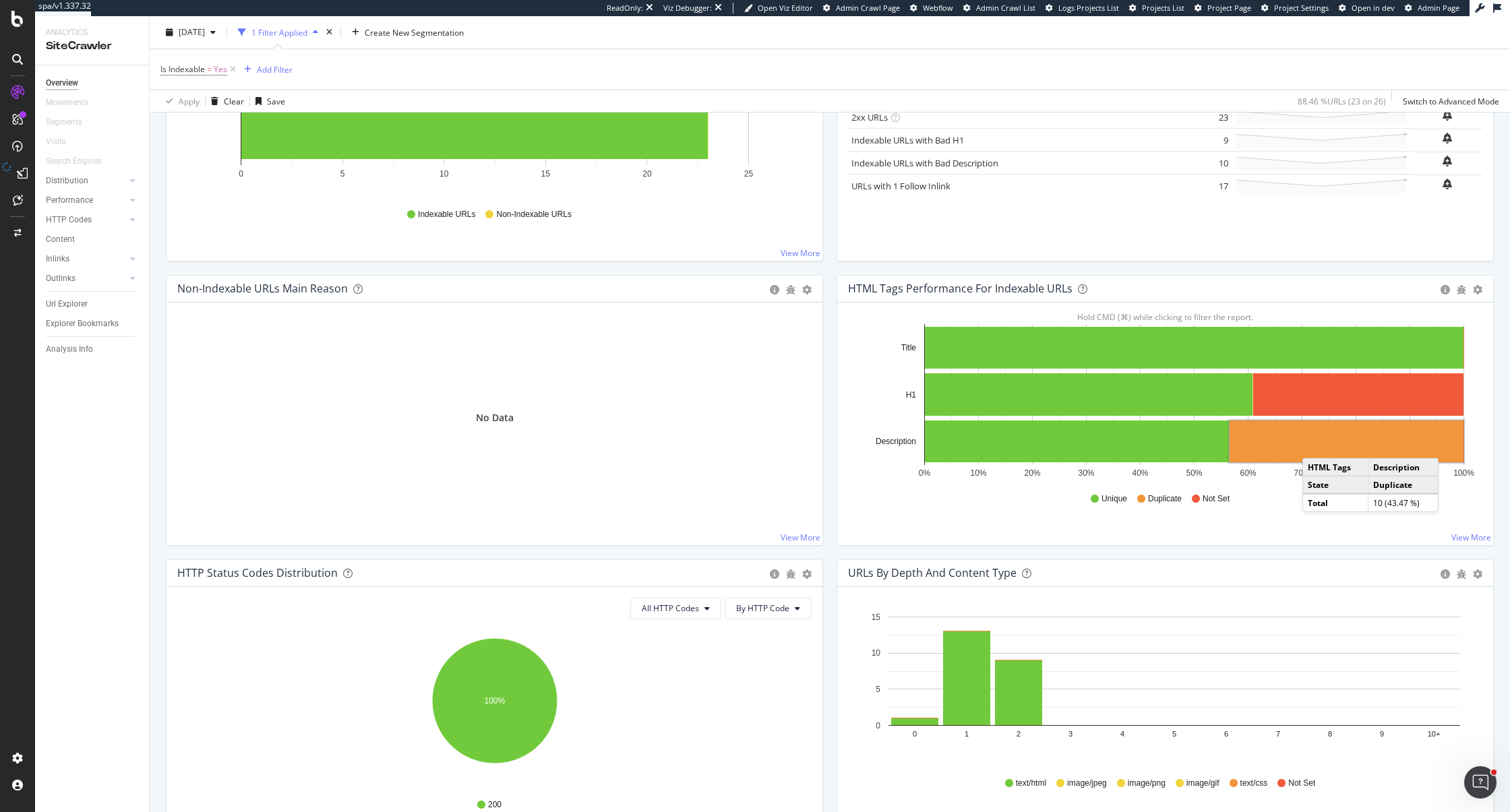
click at [1316, 443] on rect "A chart." at bounding box center [1346, 442] width 234 height 42
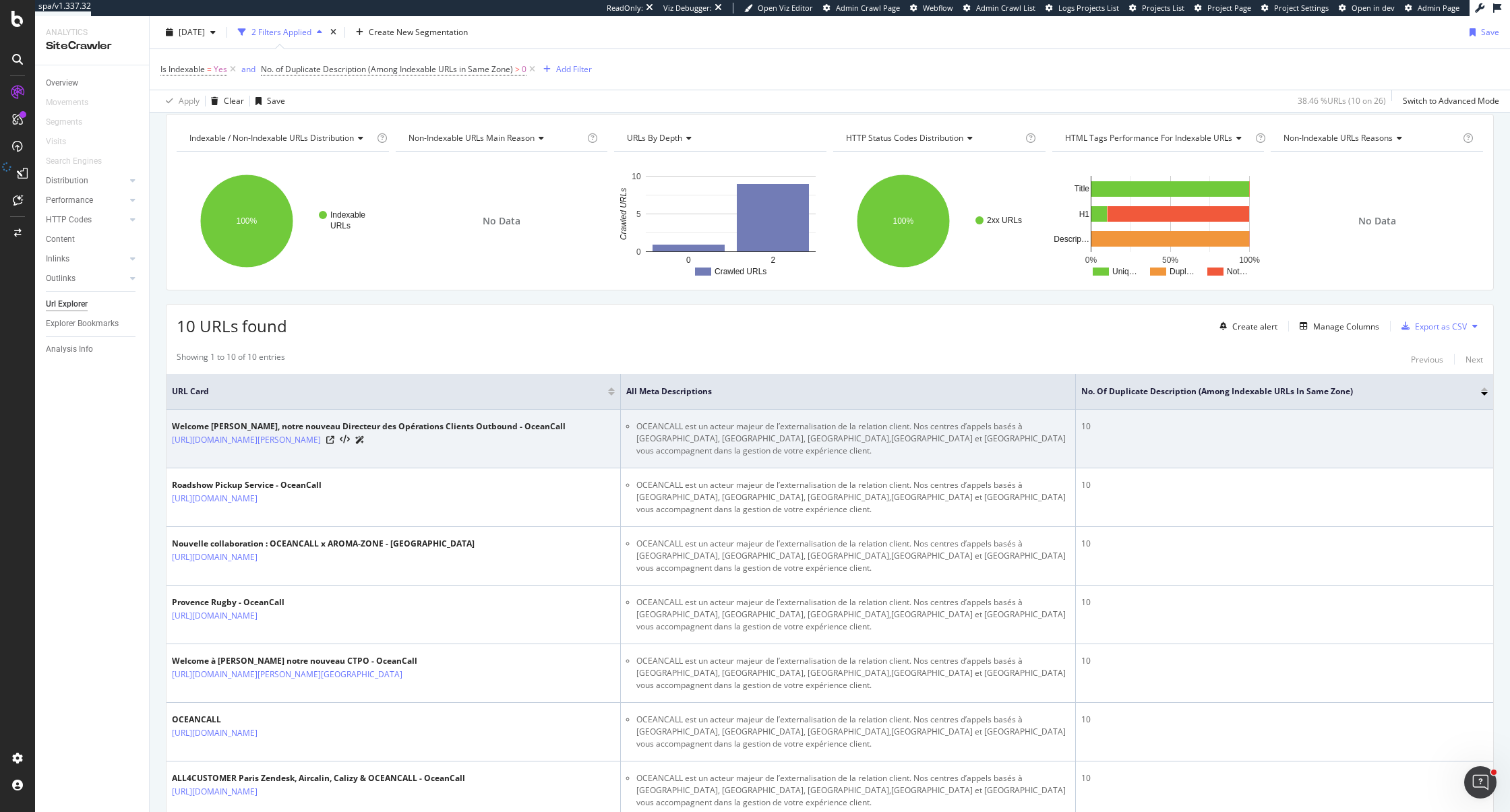
scroll to position [55, 0]
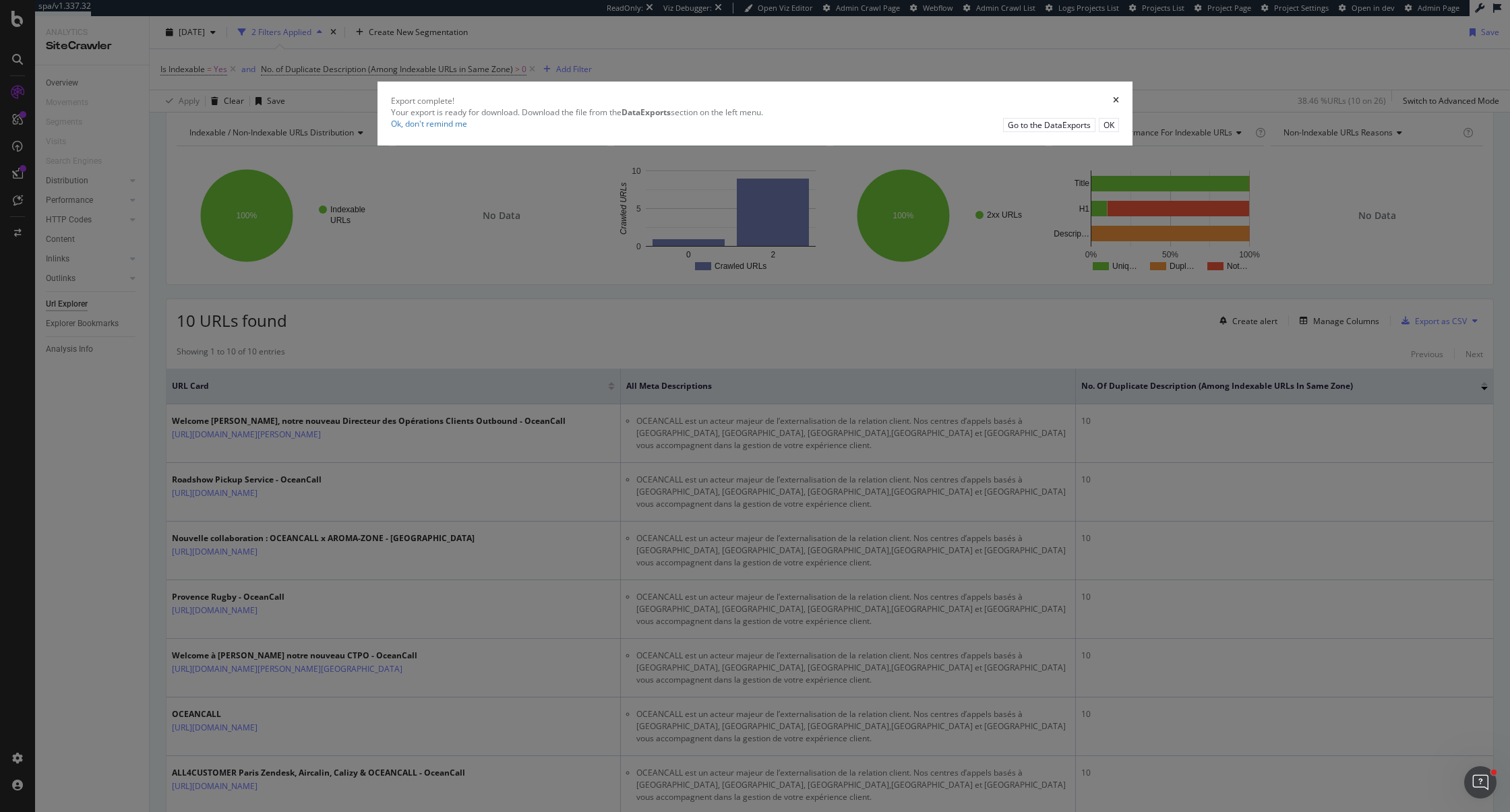
click at [1113, 105] on icon "times" at bounding box center [1116, 100] width 6 height 8
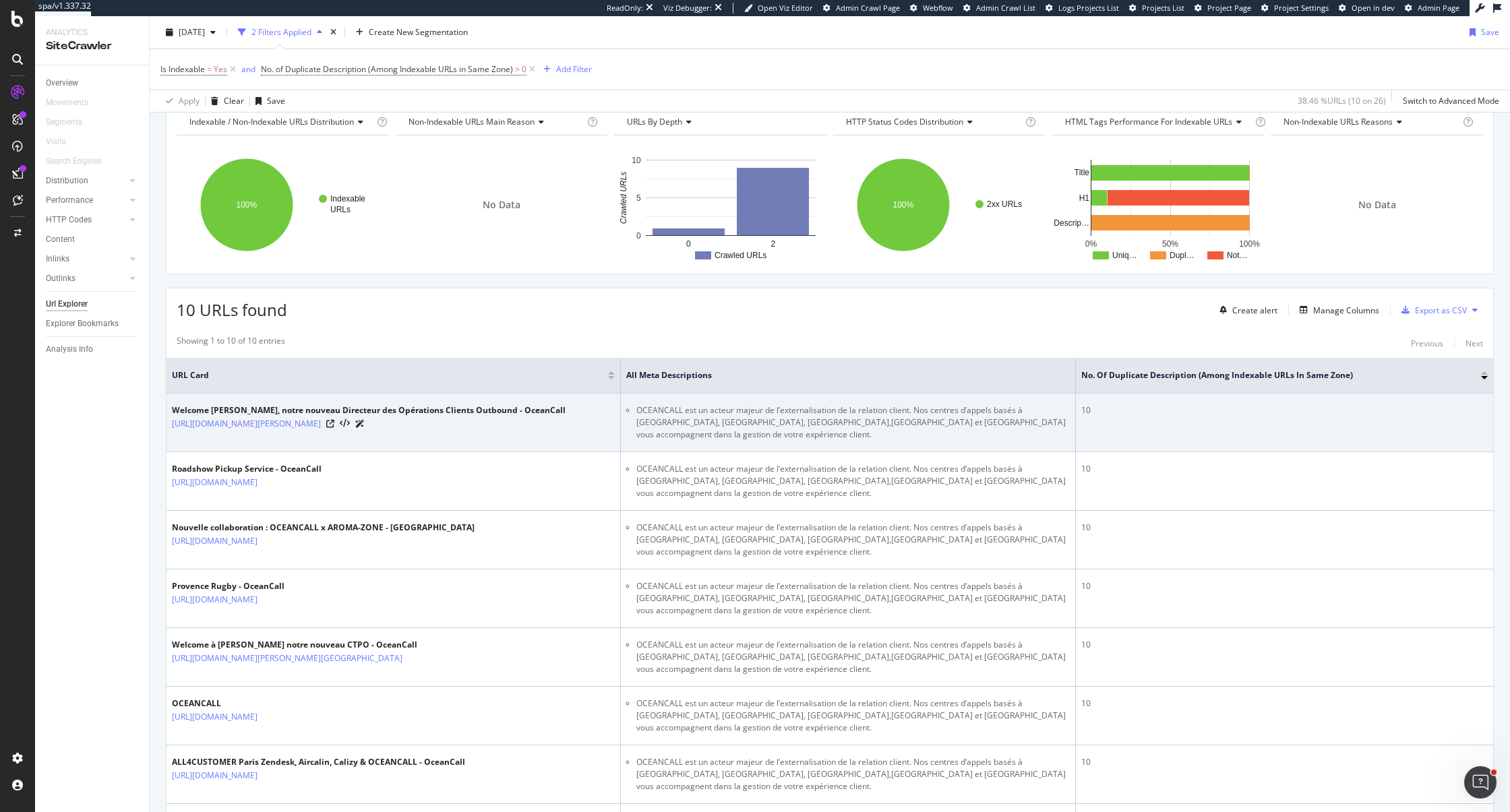
scroll to position [205, 0]
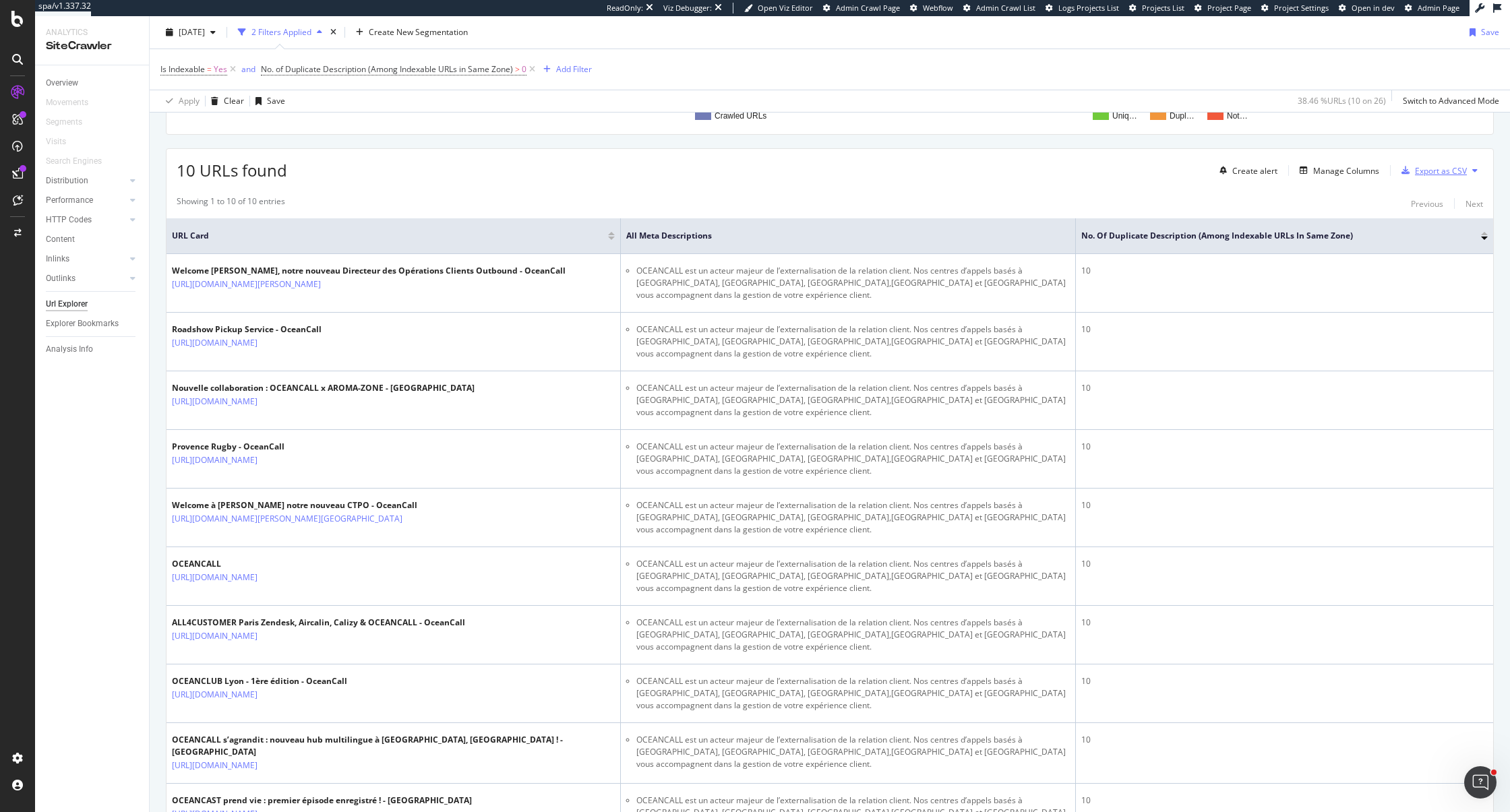
click at [1446, 169] on div "Export as CSV" at bounding box center [1441, 171] width 52 height 12
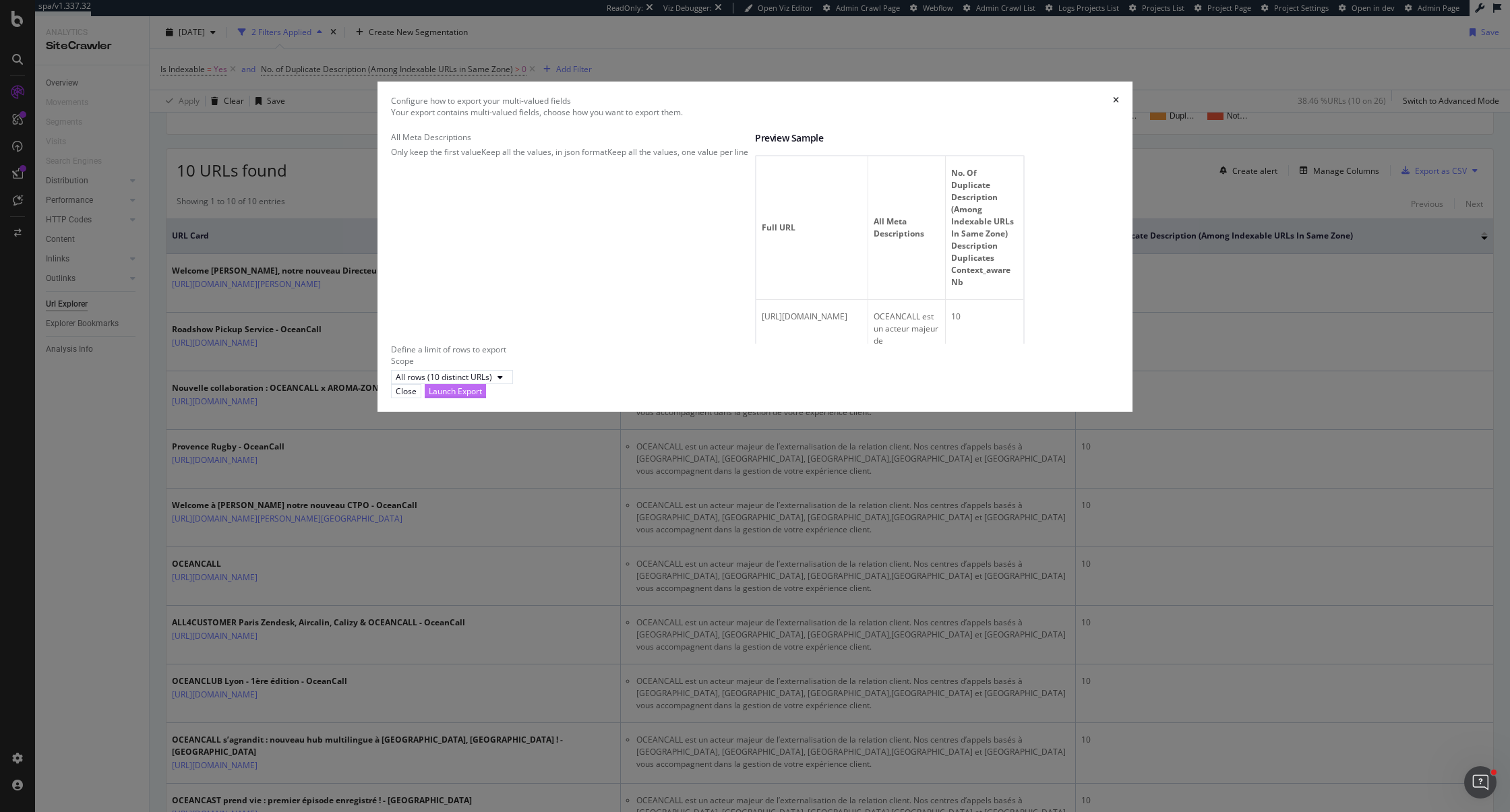
click at [482, 397] on div "Launch Export" at bounding box center [455, 391] width 53 height 12
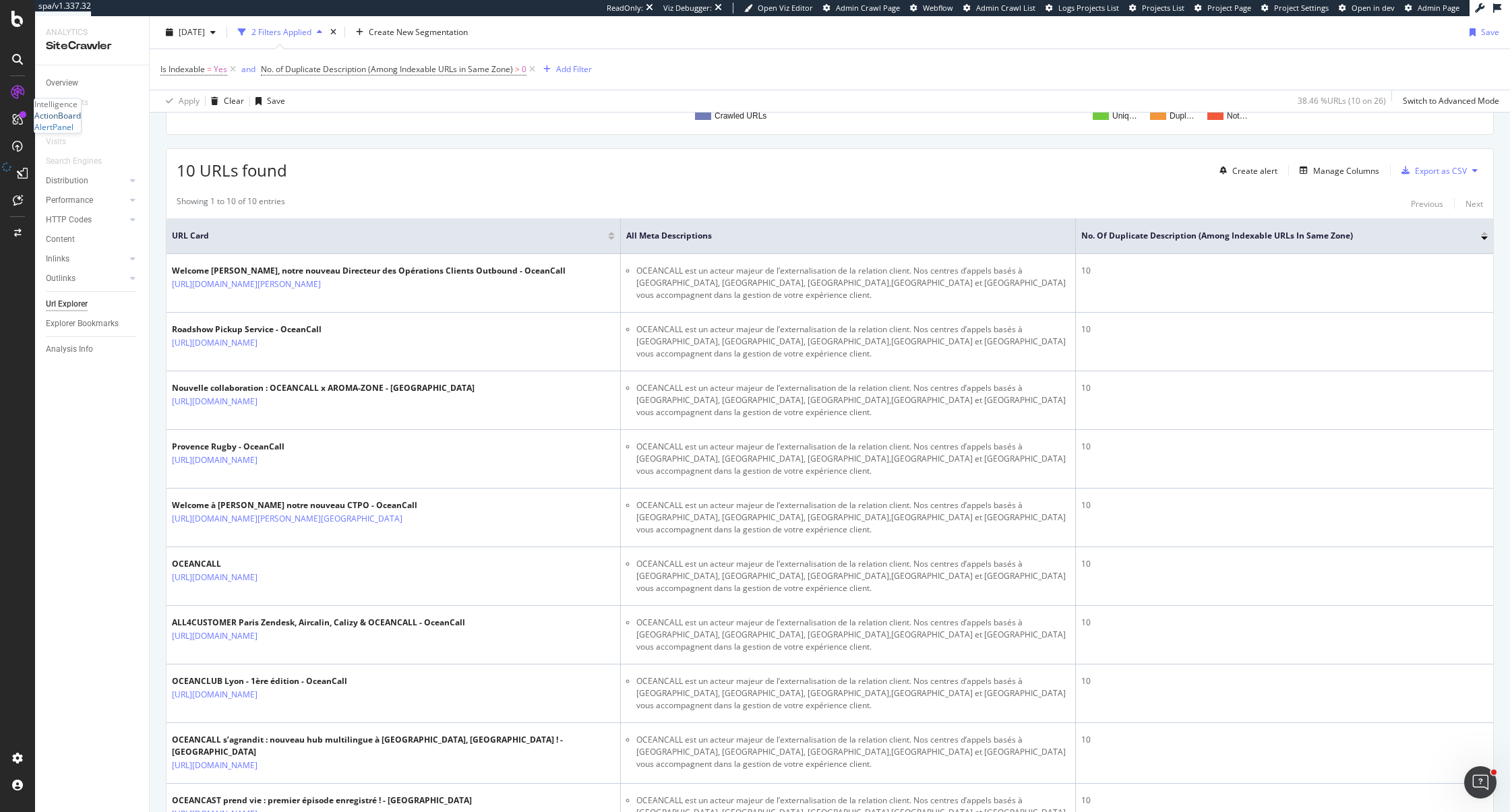
click at [58, 121] on div "ActionBoard" at bounding box center [58, 115] width 46 height 12
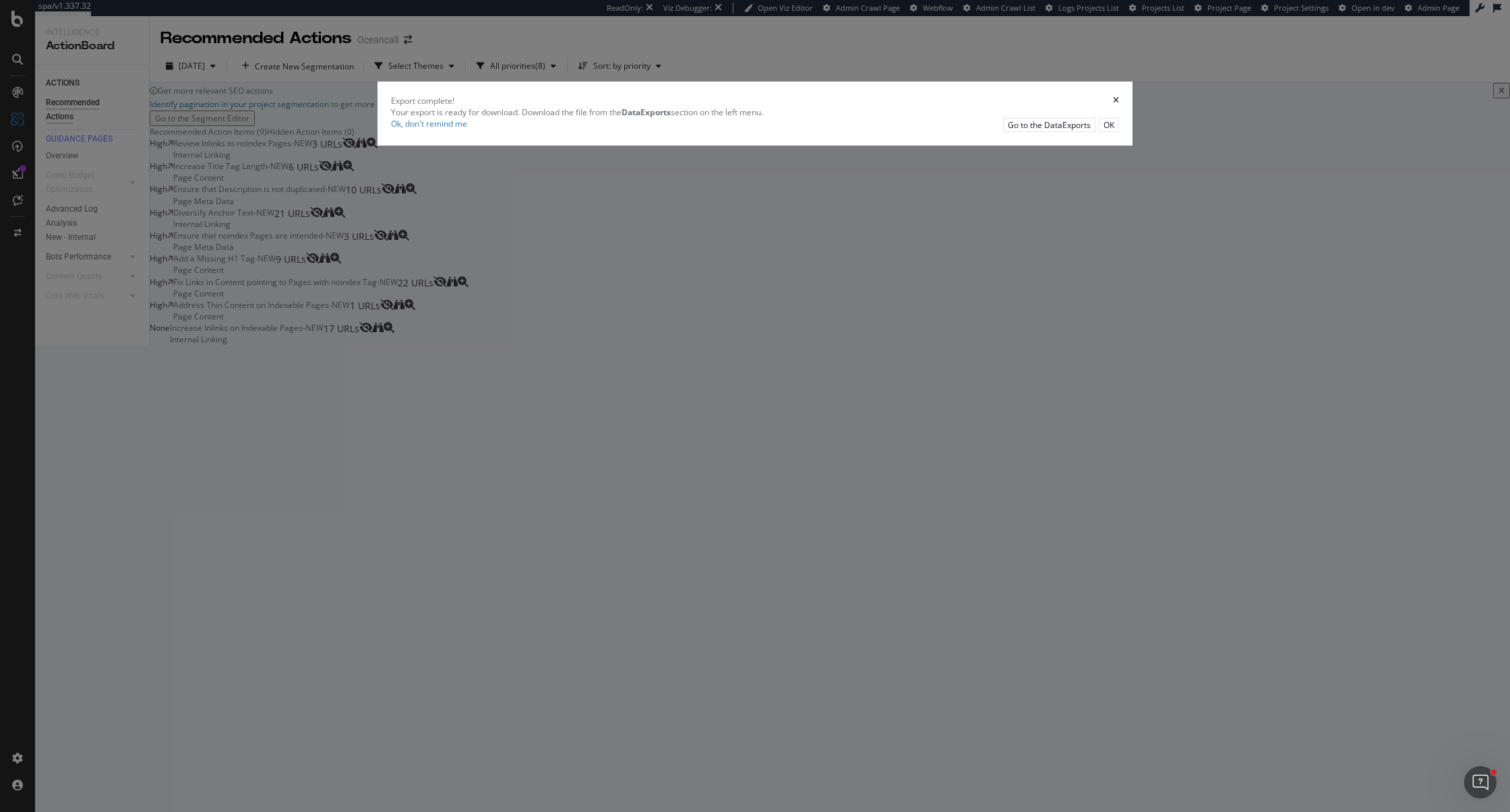
click at [1113, 105] on icon "times" at bounding box center [1116, 100] width 6 height 8
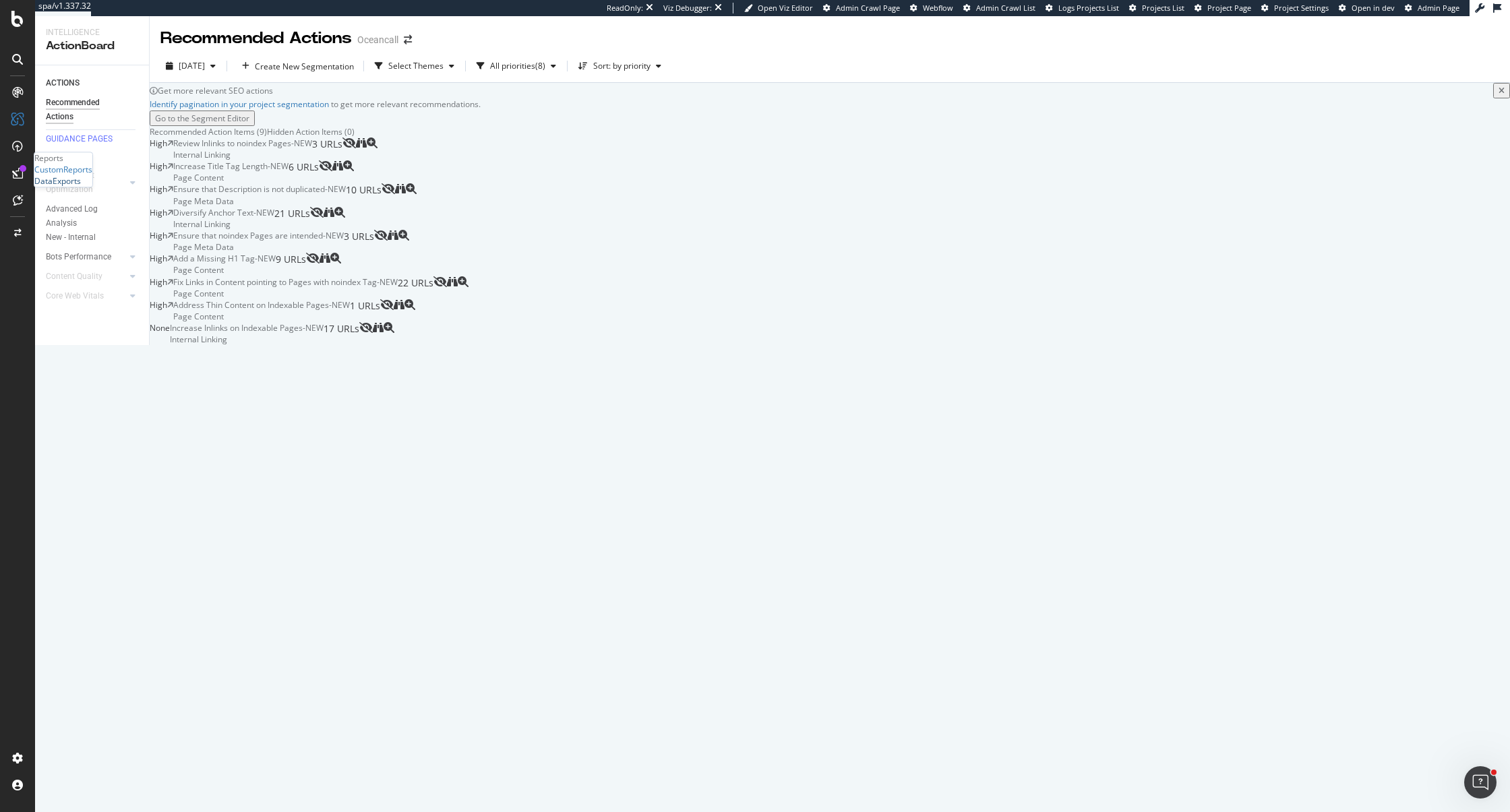
click at [68, 188] on div "DataExports" at bounding box center [58, 182] width 46 height 12
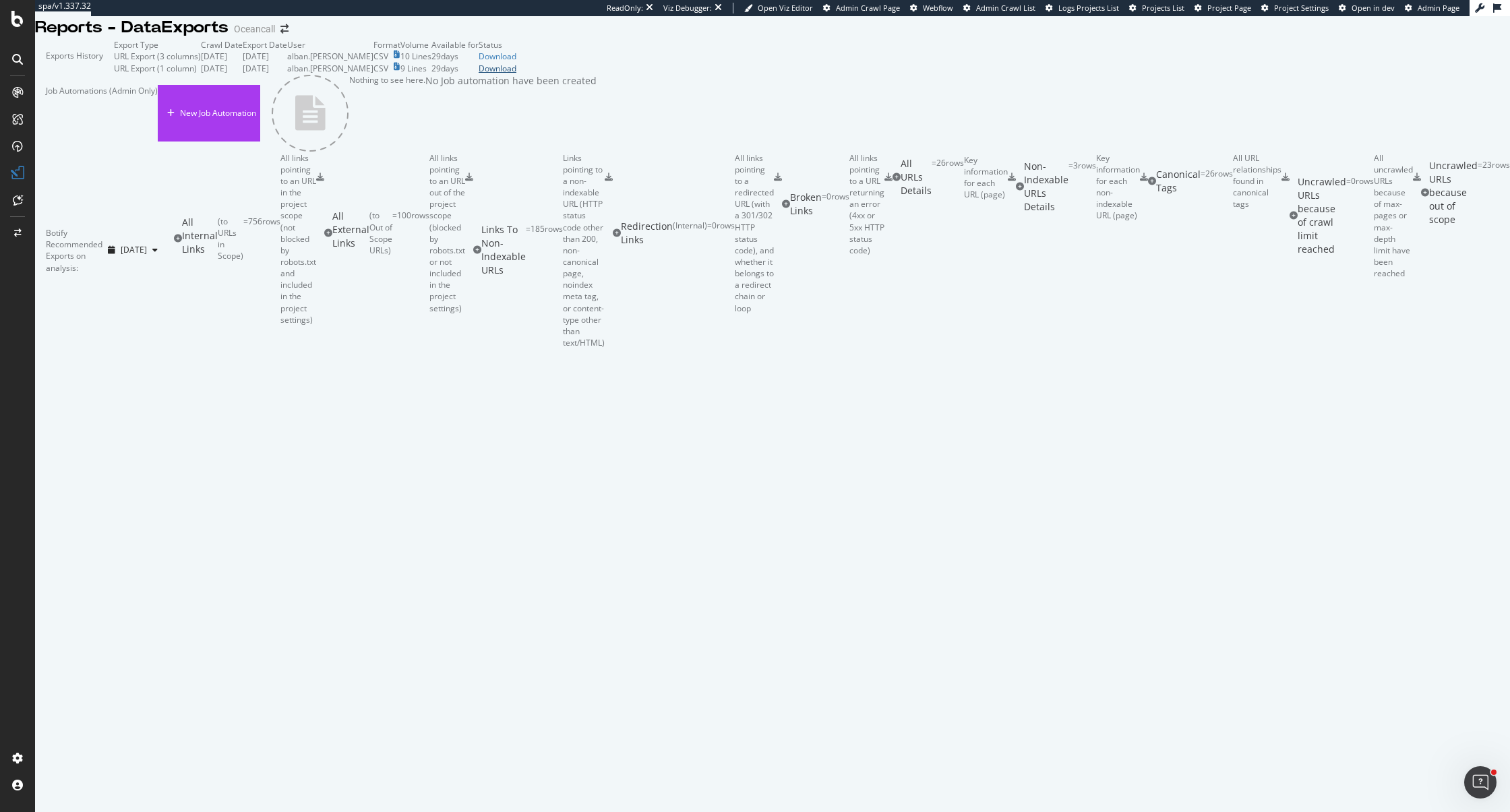
click at [516, 74] on div "Download" at bounding box center [497, 69] width 38 height 12
click at [516, 62] on div "Download" at bounding box center [497, 56] width 38 height 12
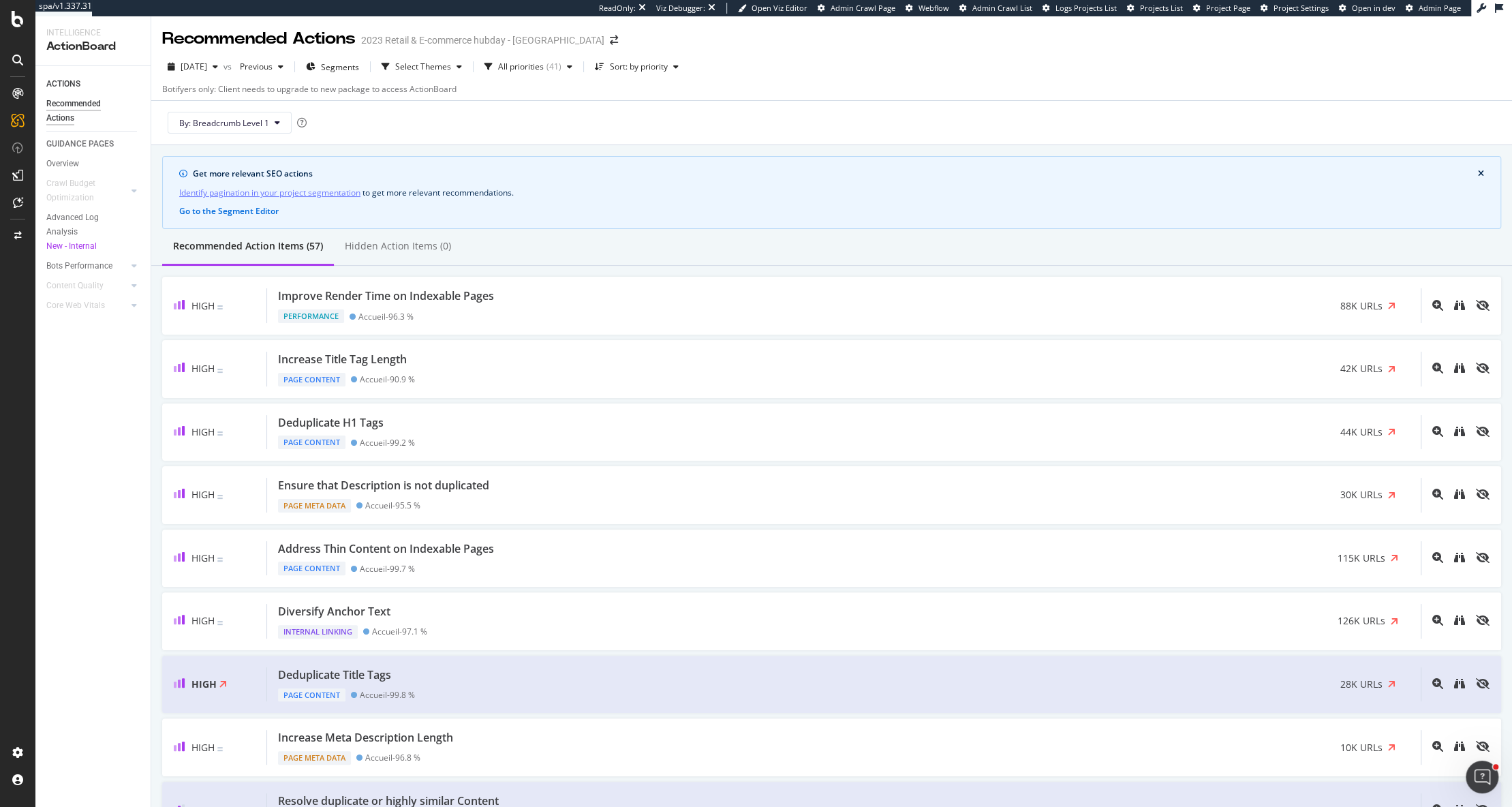
scroll to position [36, 0]
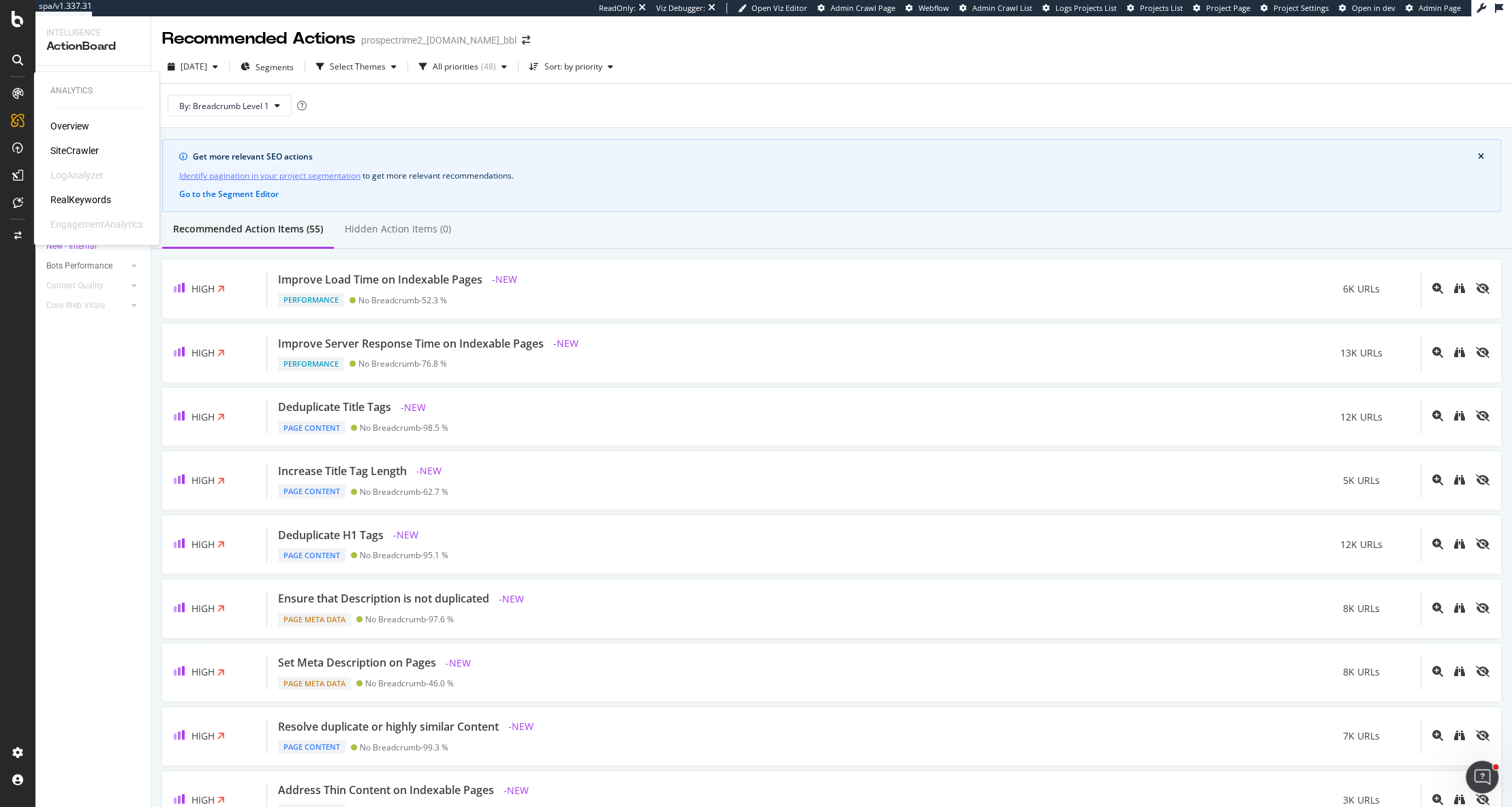
click at [80, 150] on div "SiteCrawler" at bounding box center [74, 150] width 48 height 14
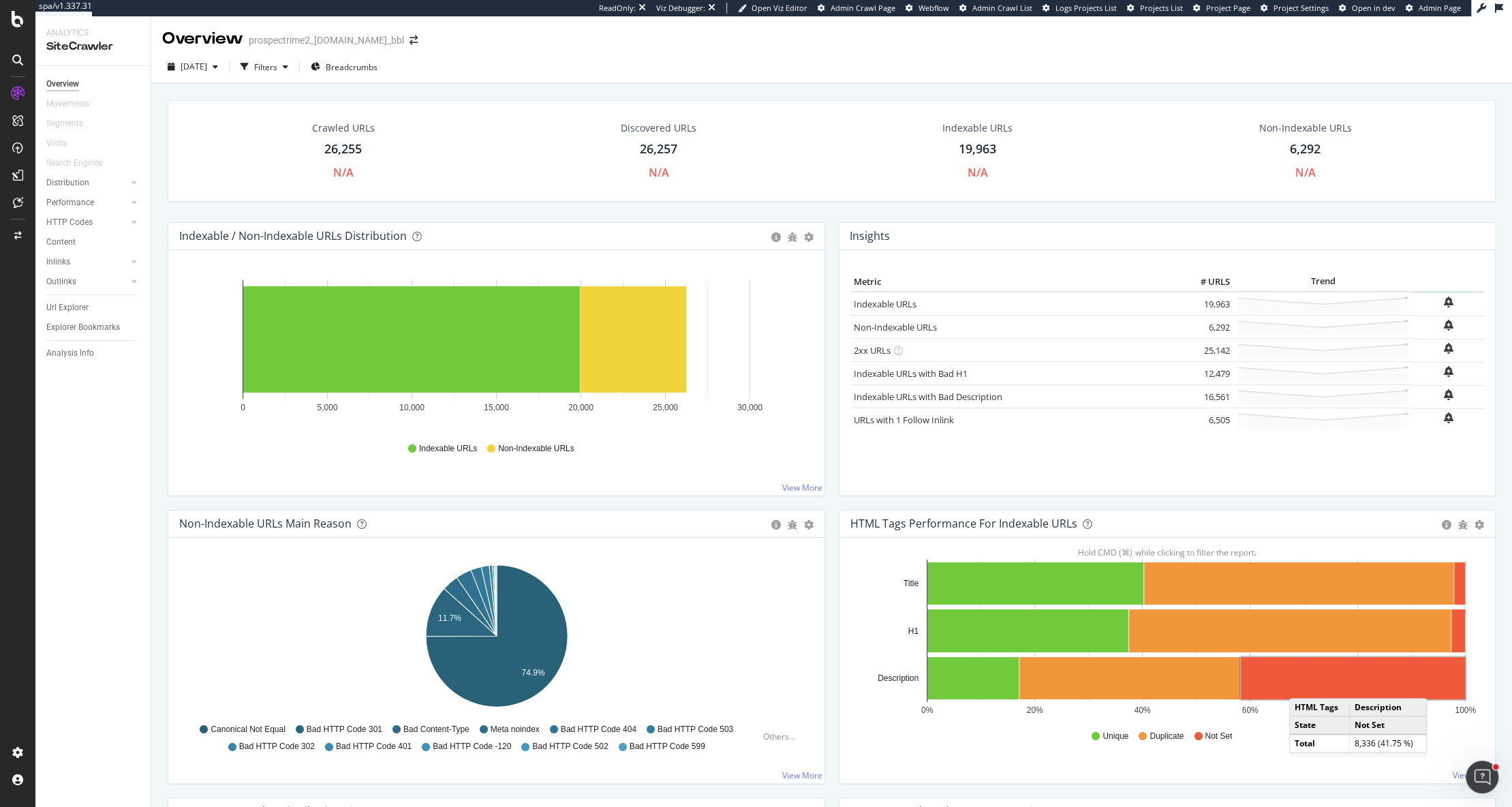
click at [1303, 683] on rect "A chart." at bounding box center [1353, 678] width 224 height 42
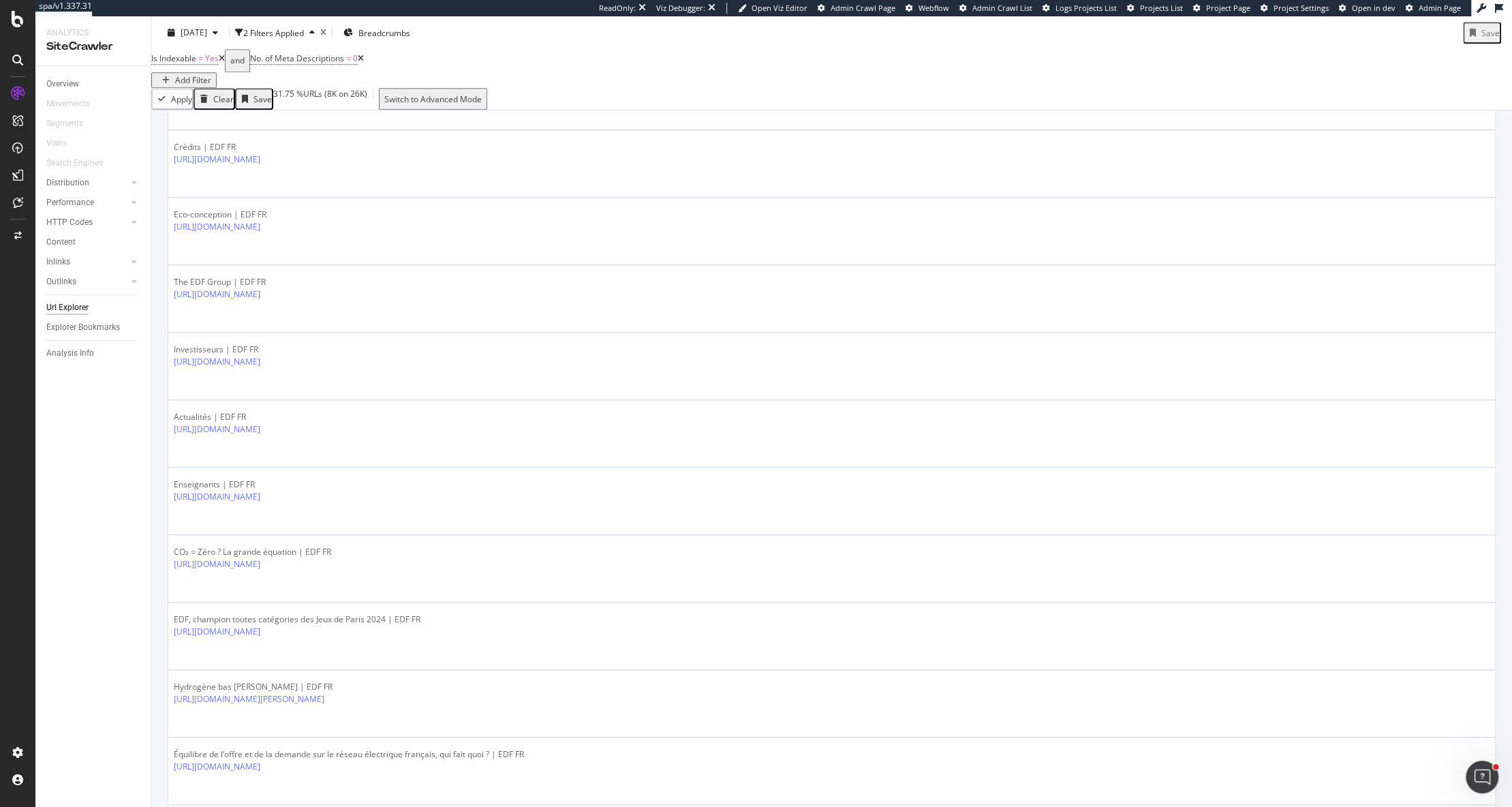
scroll to position [978, 0]
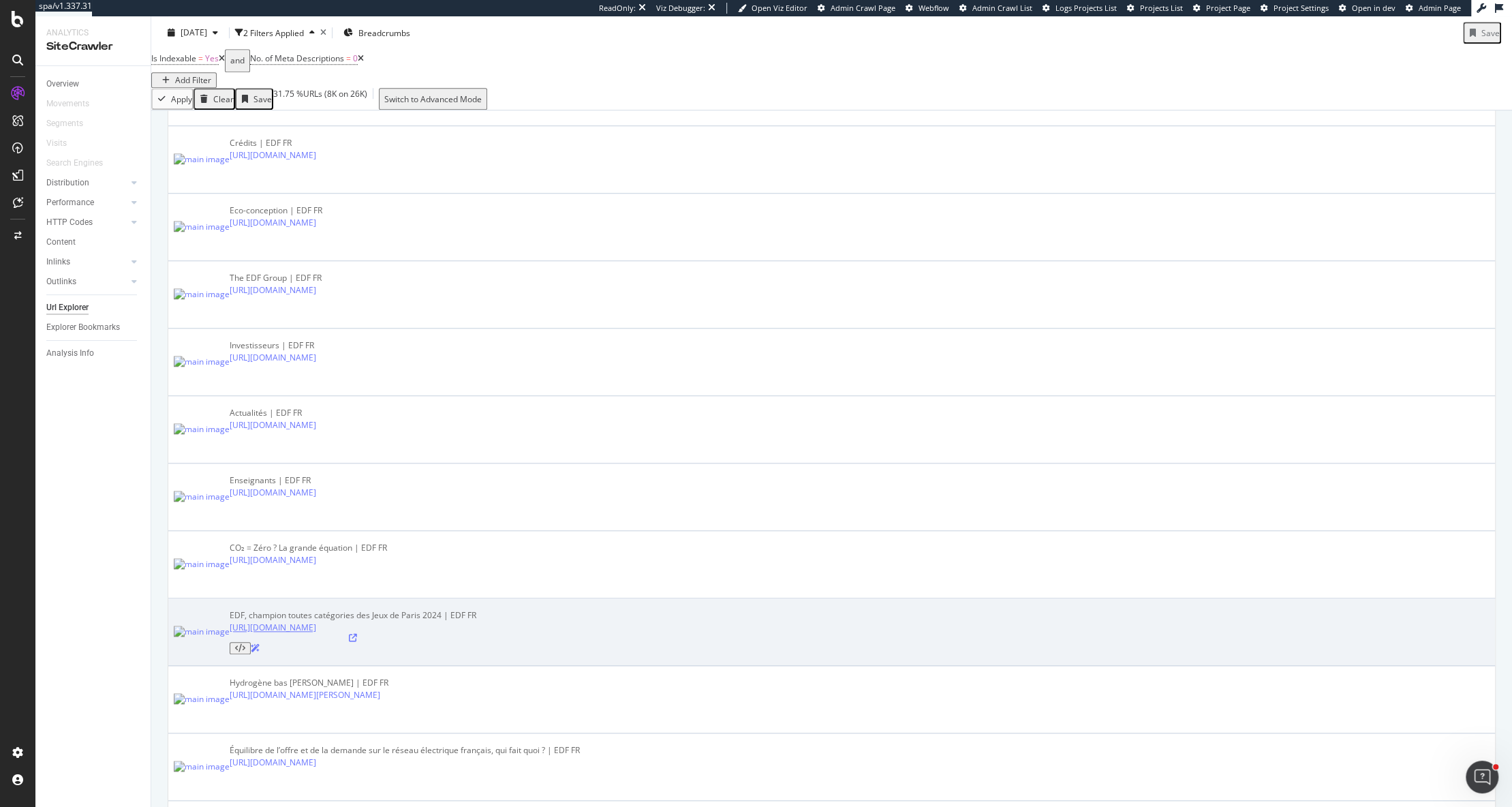
click at [316, 622] on link "[URL][DOMAIN_NAME]" at bounding box center [273, 628] width 87 height 12
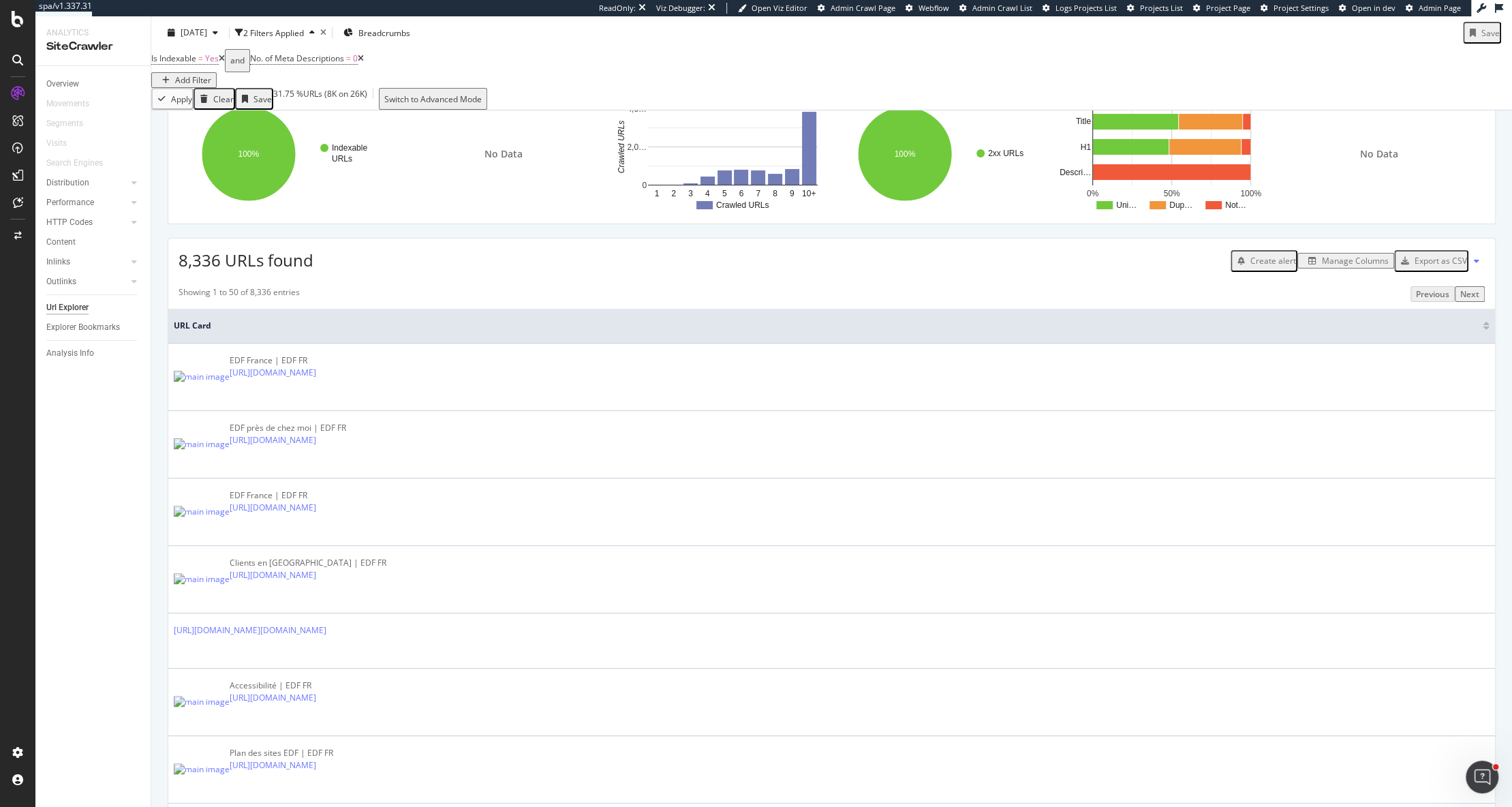
scroll to position [0, 0]
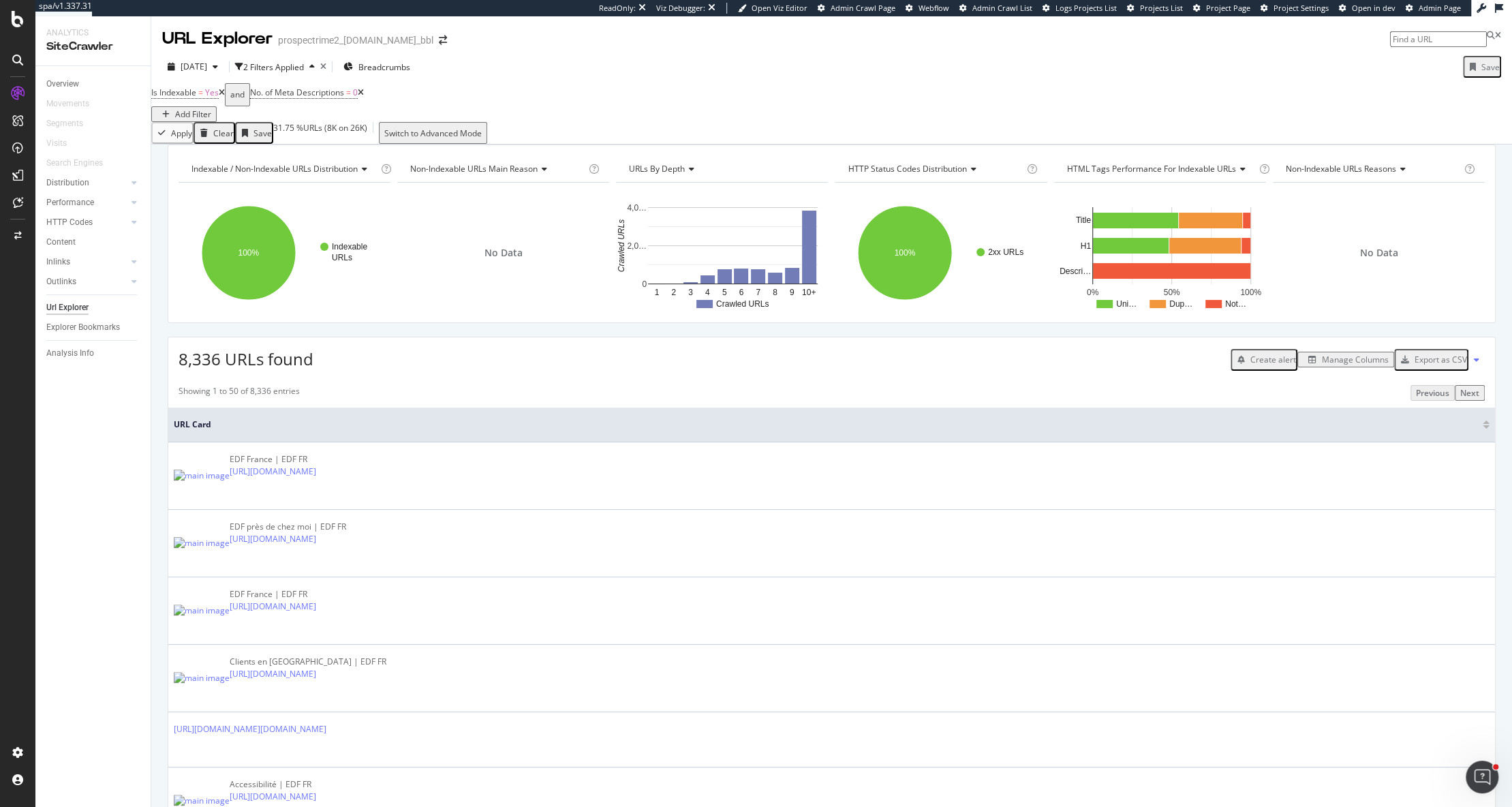
click at [225, 97] on icon at bounding box center [222, 92] width 6 height 8
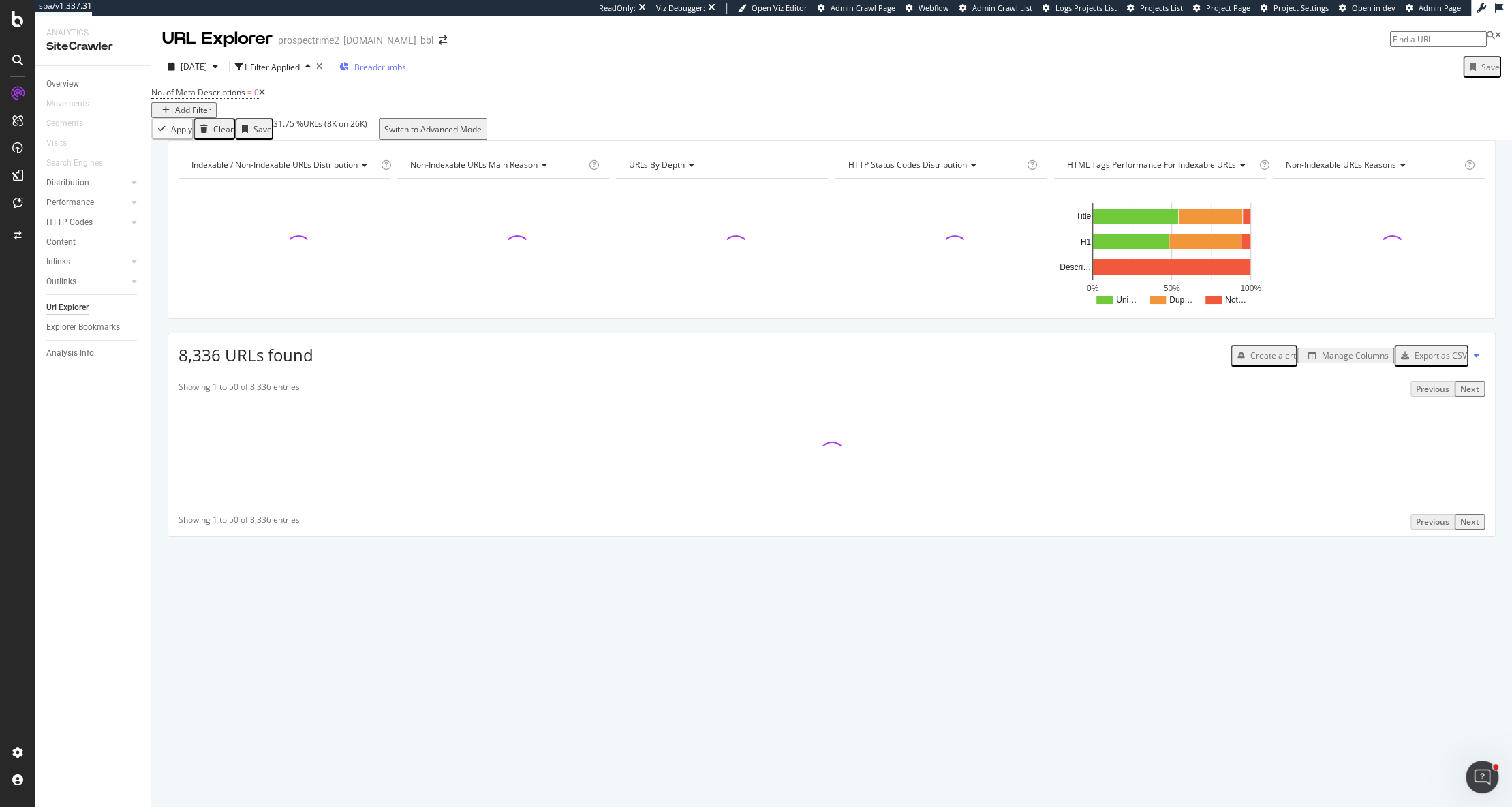
click at [402, 67] on span "Breadcrumbs" at bounding box center [380, 67] width 52 height 12
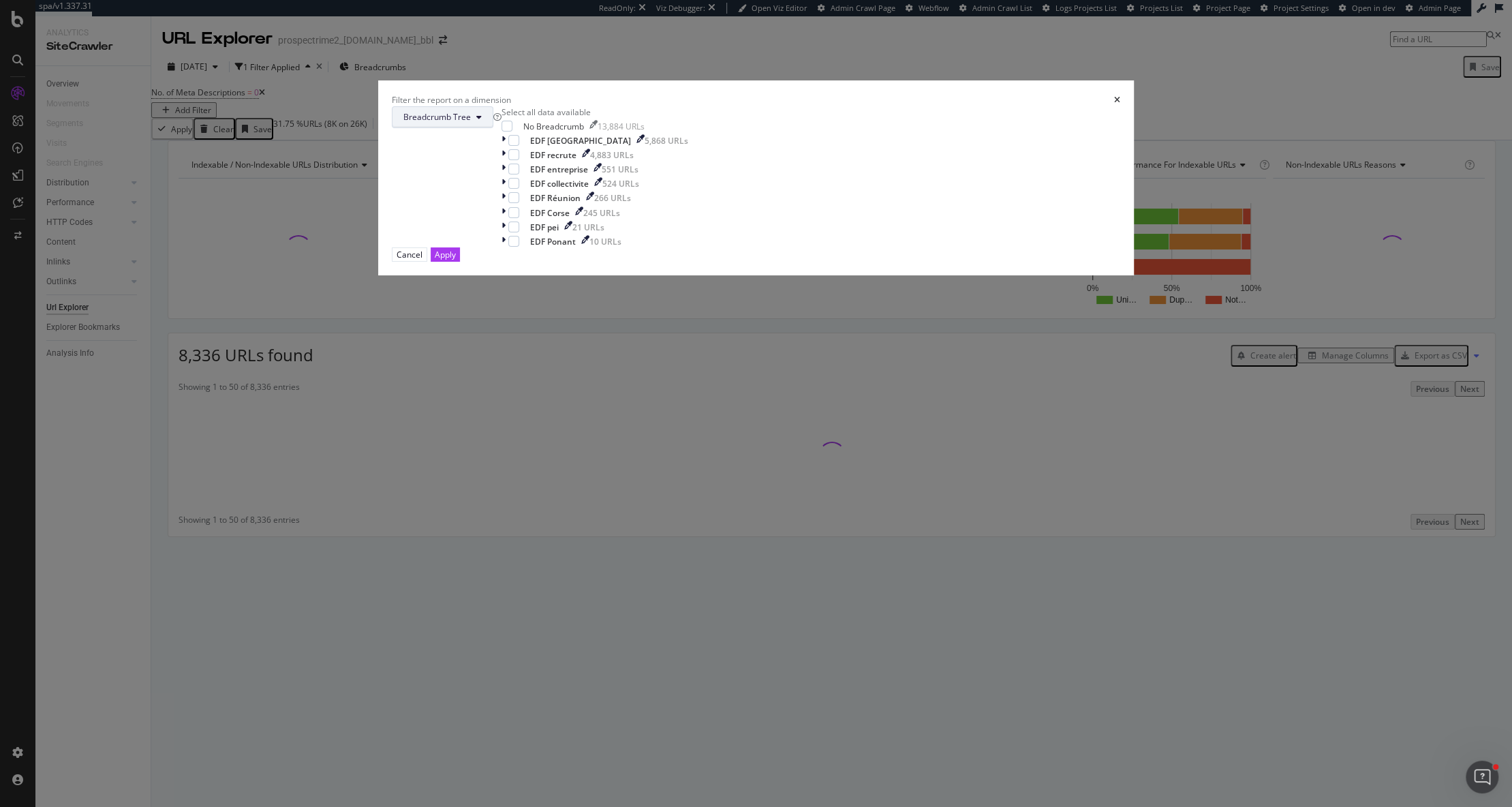
click at [471, 123] on span "Breadcrumb Tree" at bounding box center [437, 117] width 67 height 12
click at [677, 413] on span "Breadcrumb Tree" at bounding box center [678, 414] width 88 height 12
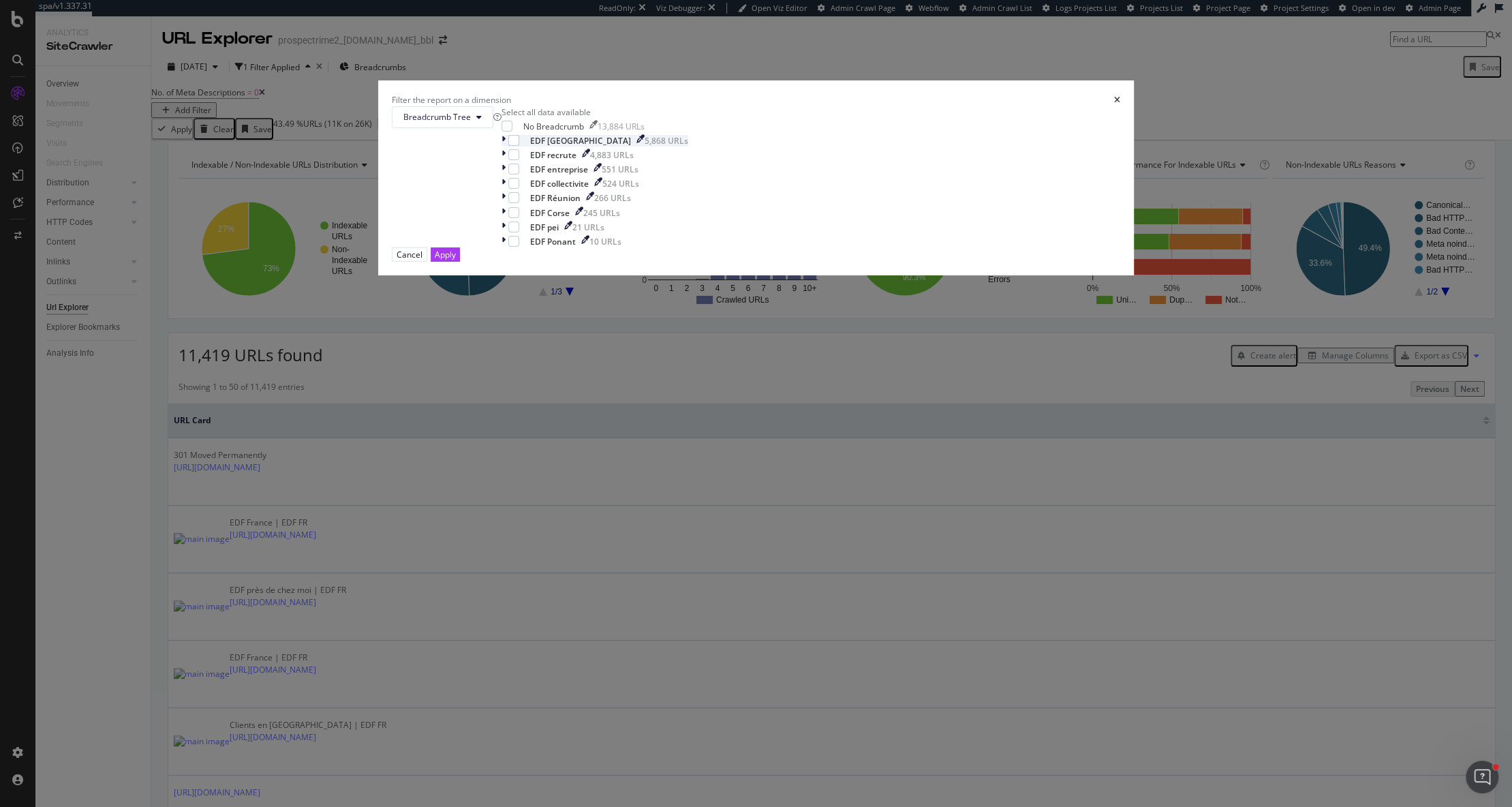
click at [630, 147] on div "EDF France 5,868 URLs" at bounding box center [595, 141] width 187 height 12
click at [507, 147] on icon "modal" at bounding box center [504, 141] width 5 height 12
click at [1114, 104] on icon "times" at bounding box center [1117, 100] width 6 height 8
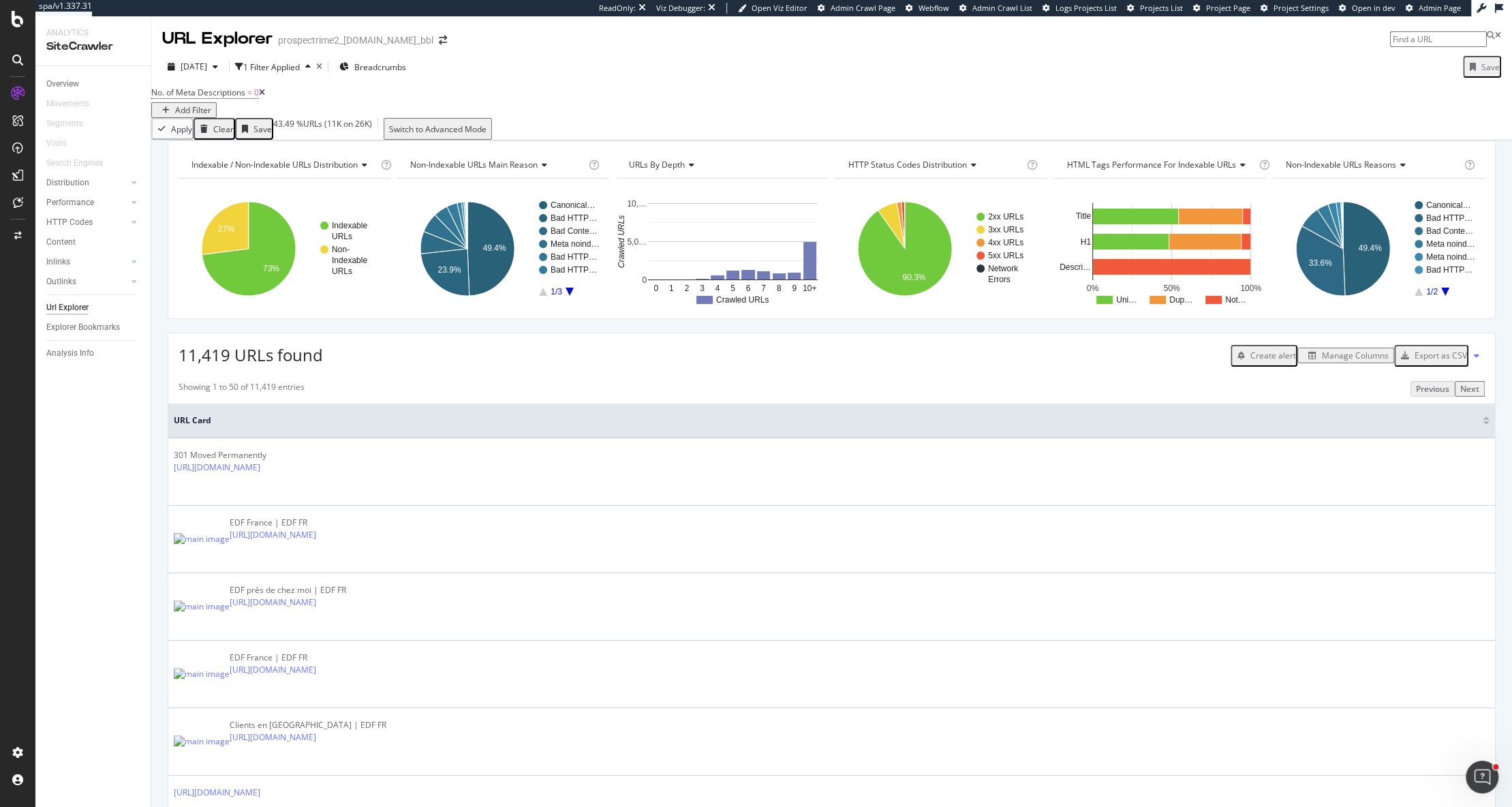
click at [265, 97] on icon at bounding box center [262, 92] width 6 height 8
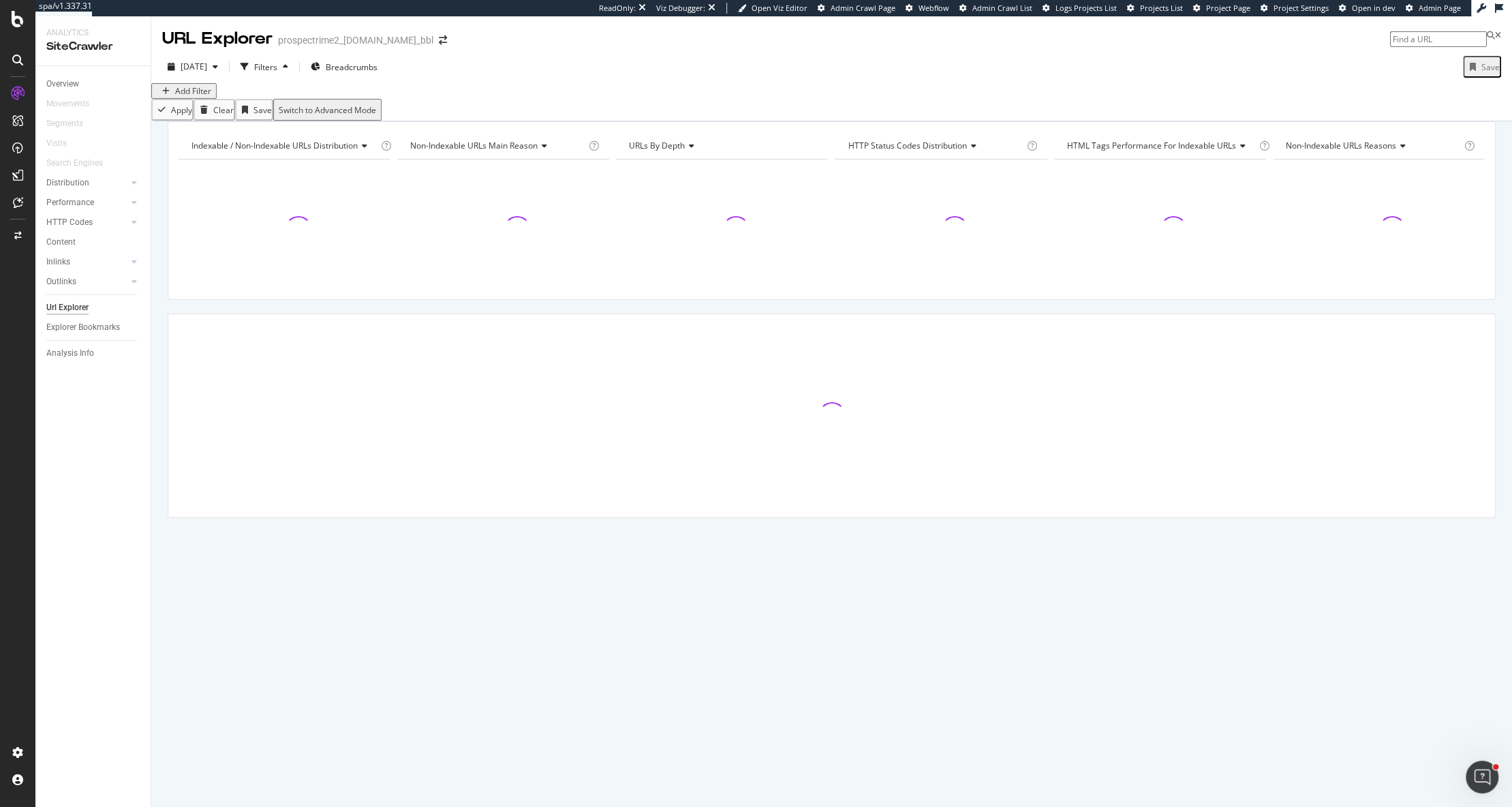
click at [202, 97] on div "Add Filter" at bounding box center [193, 91] width 36 height 12
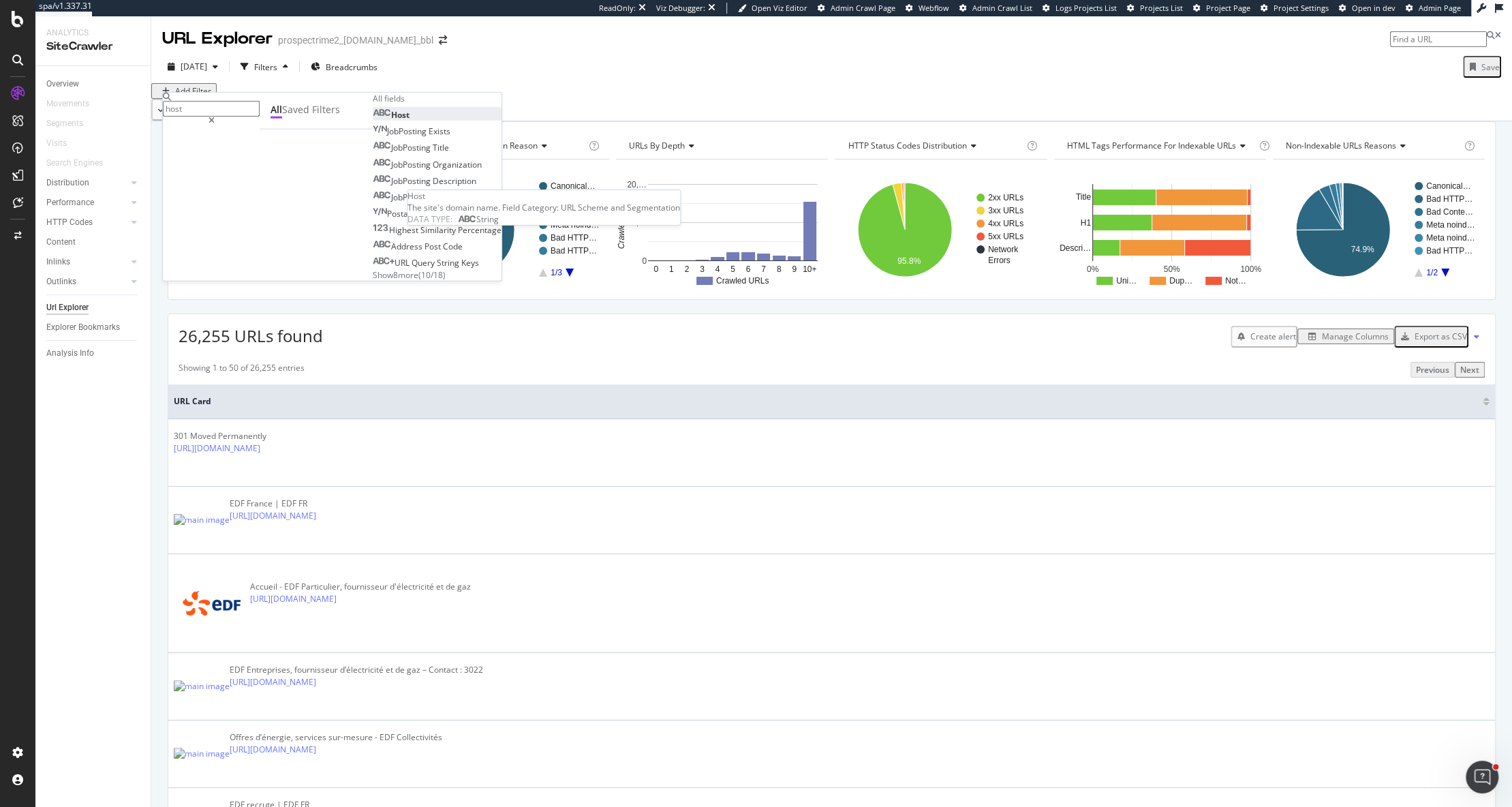
type input "host"
click at [373, 120] on div "Host" at bounding box center [391, 115] width 36 height 12
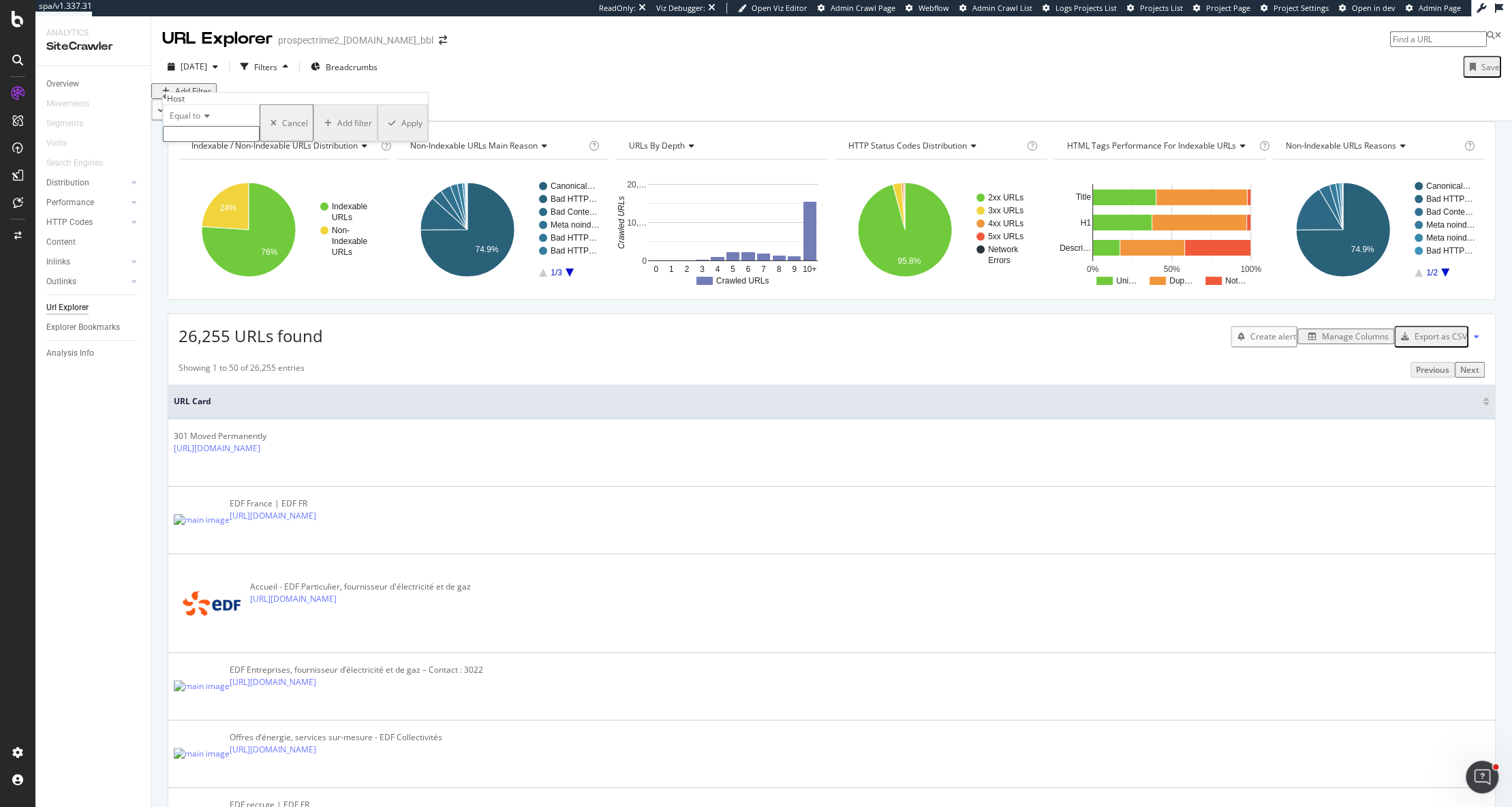
click at [231, 142] on input "text" at bounding box center [211, 134] width 97 height 15
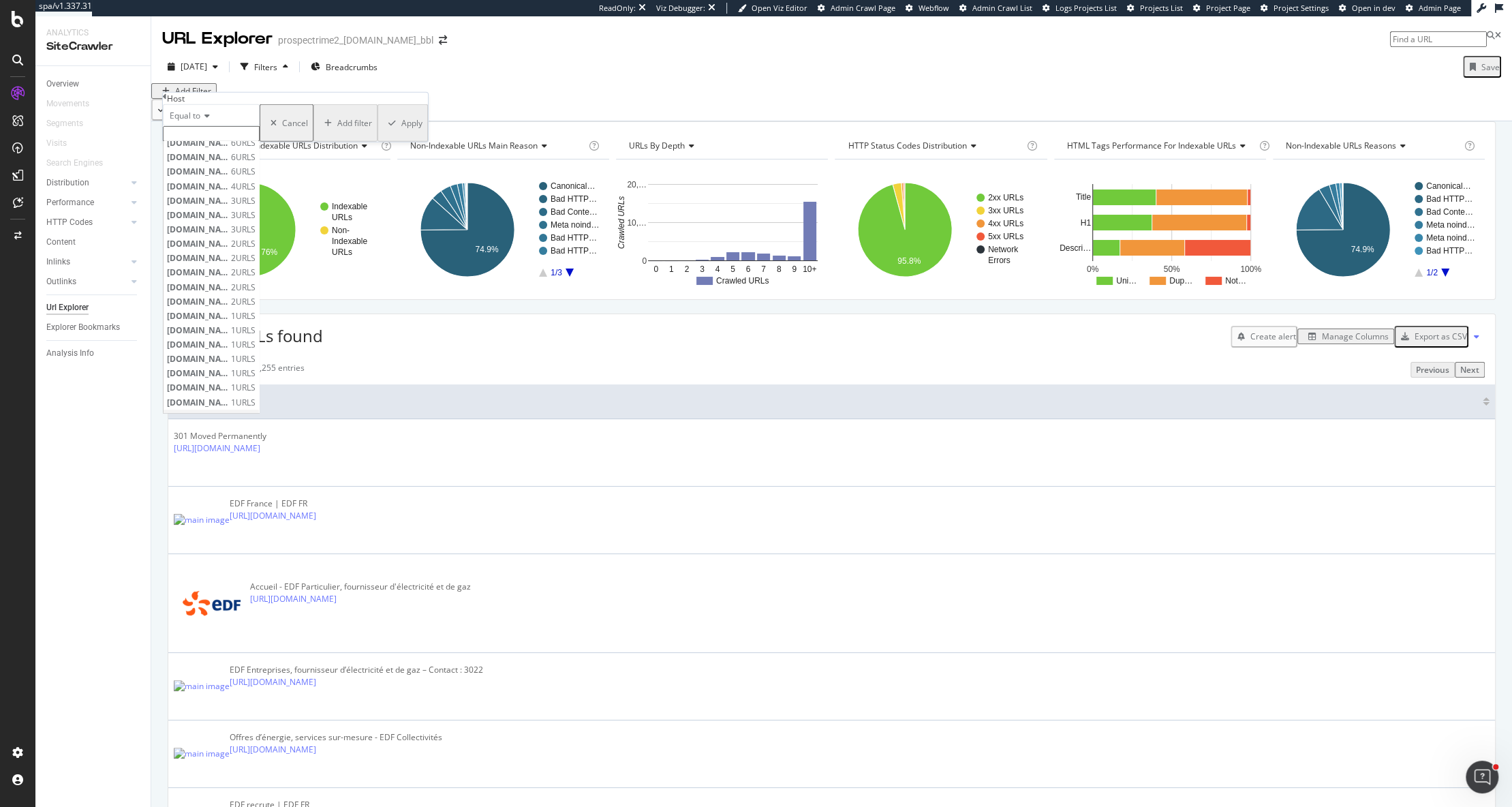
scroll to position [284, 0]
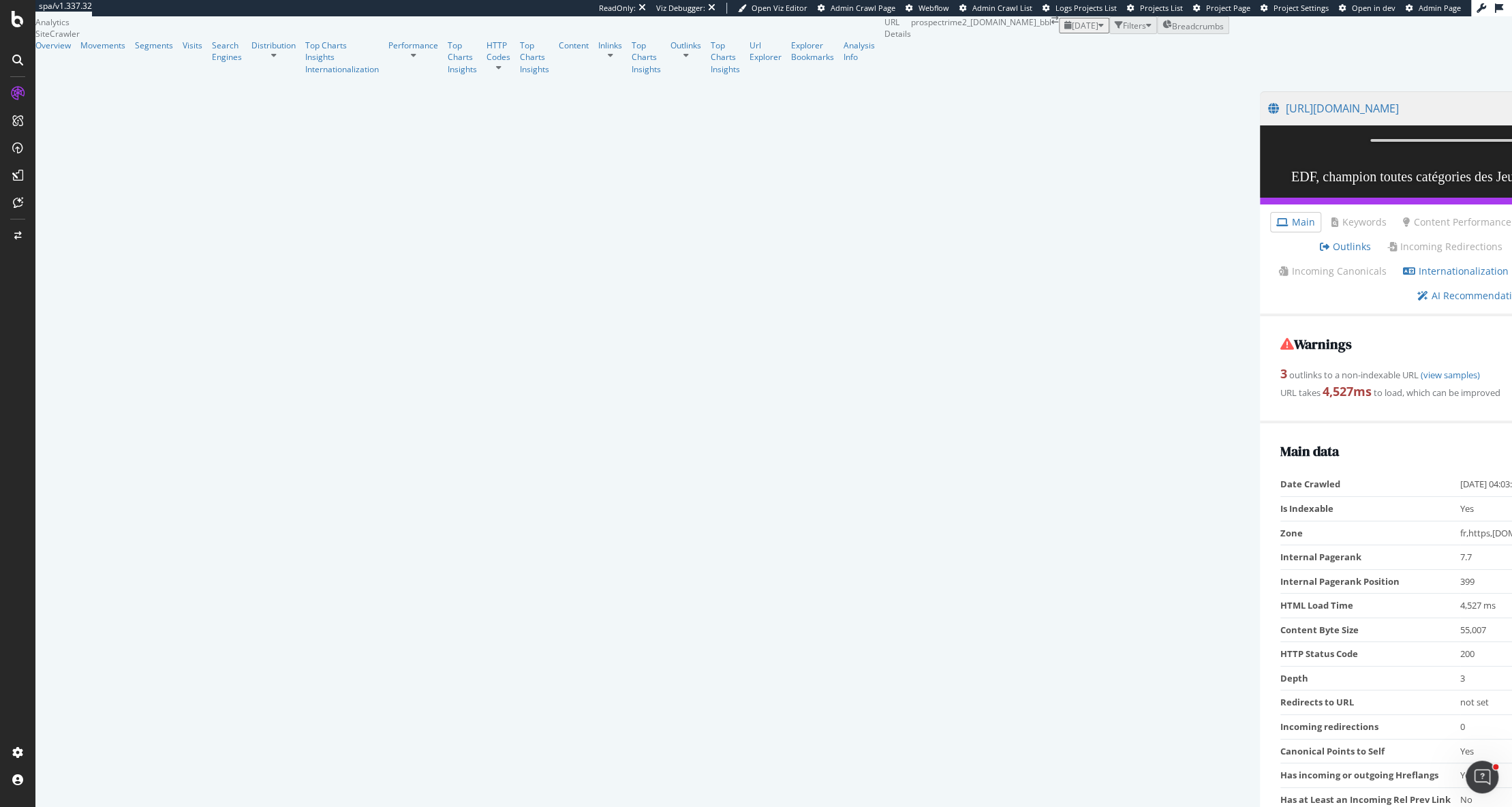
scroll to position [652, 0]
drag, startPoint x: 514, startPoint y: 536, endPoint x: 554, endPoint y: 536, distance: 40.0
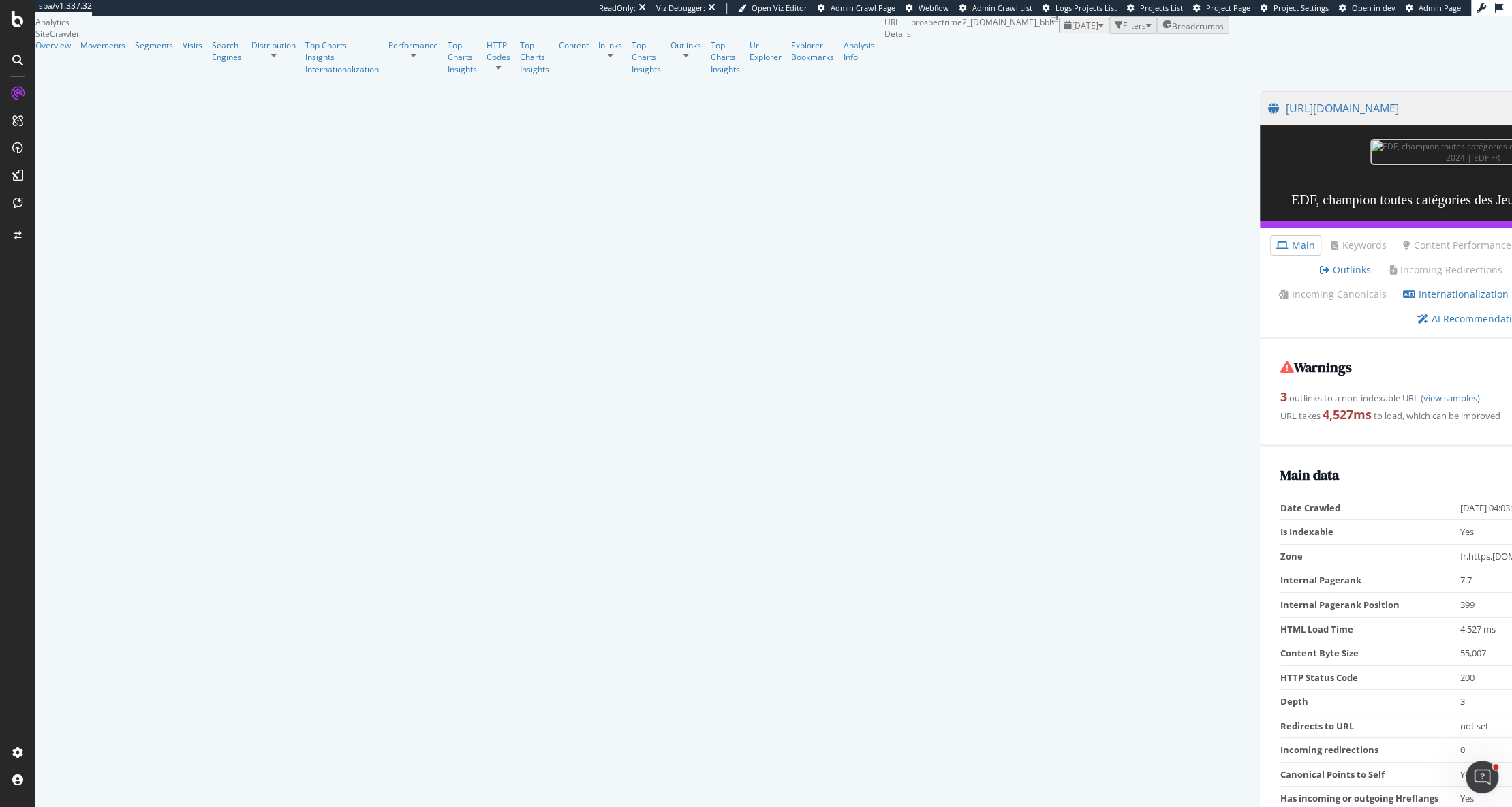
scroll to position [912, 0]
